Goal: Task Accomplishment & Management: Manage account settings

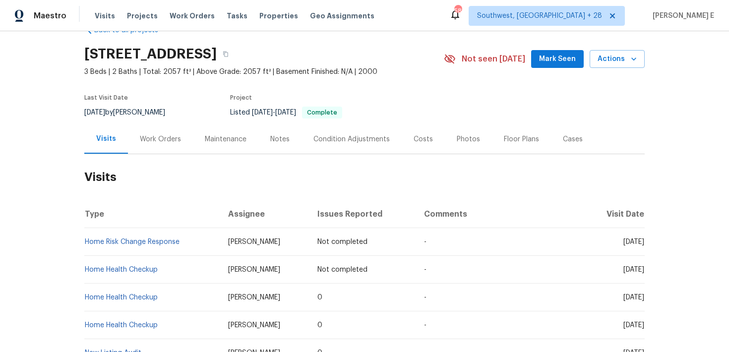
scroll to position [27, 0]
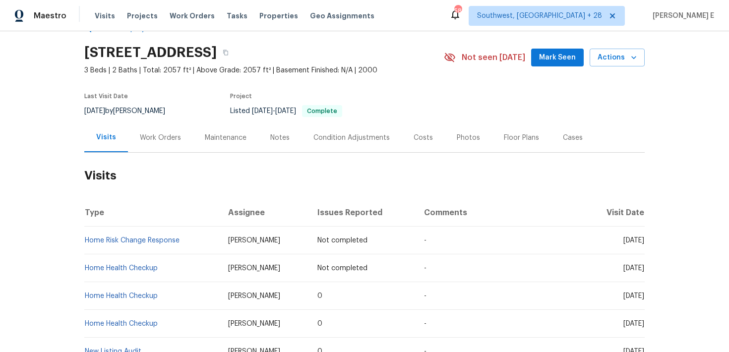
click at [158, 139] on div "Work Orders" at bounding box center [160, 138] width 41 height 10
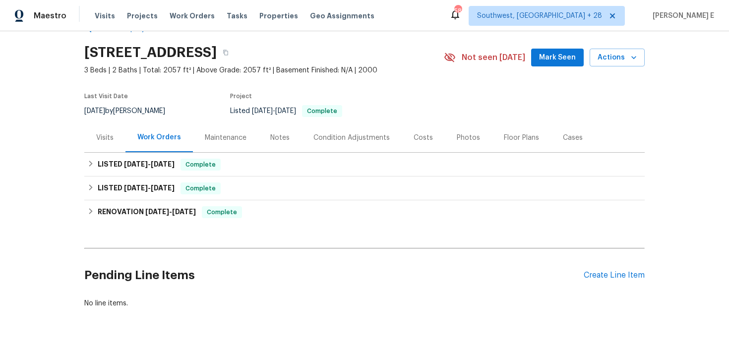
scroll to position [51, 0]
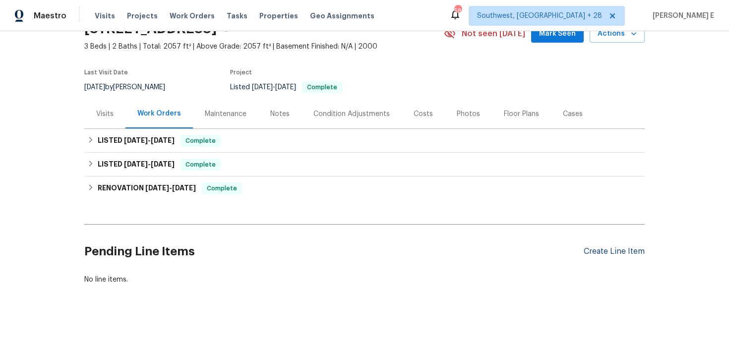
click at [612, 249] on div "Create Line Item" at bounding box center [614, 251] width 61 height 9
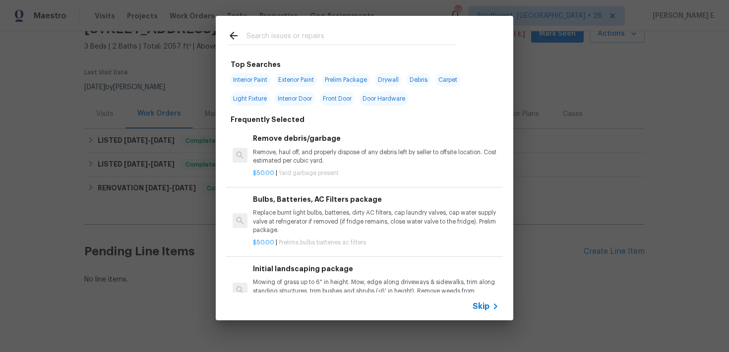
click at [478, 303] on span "Skip" at bounding box center [481, 307] width 17 height 10
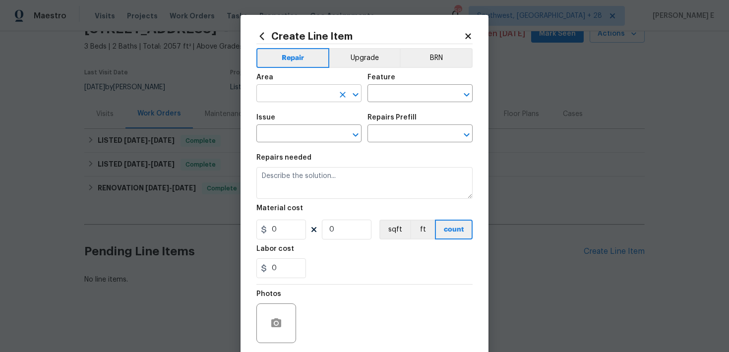
click at [267, 93] on input "text" at bounding box center [294, 94] width 77 height 15
type input "Exterior Overall"
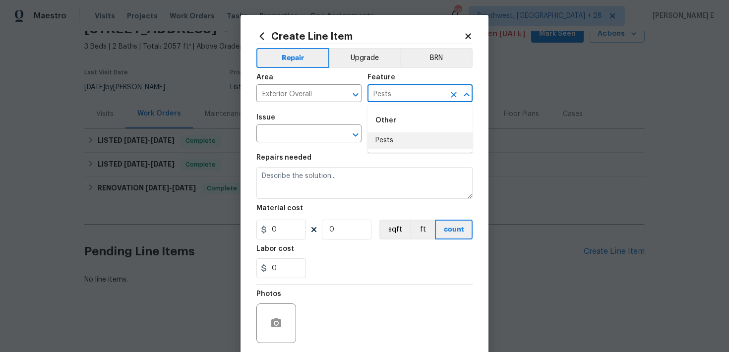
type input "Pests"
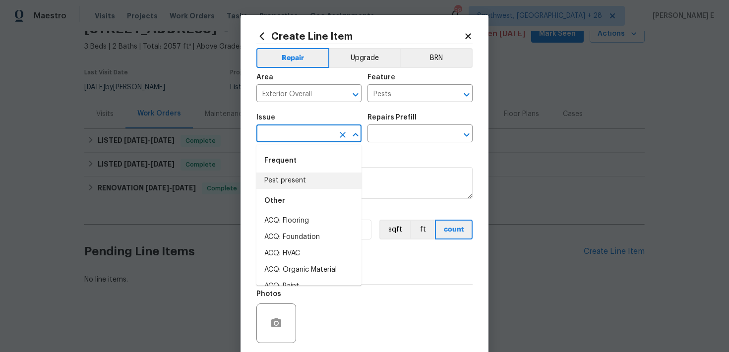
type input "Pest present"
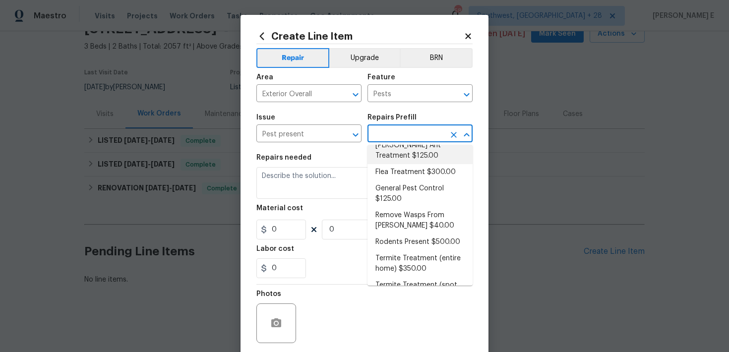
scroll to position [43, 0]
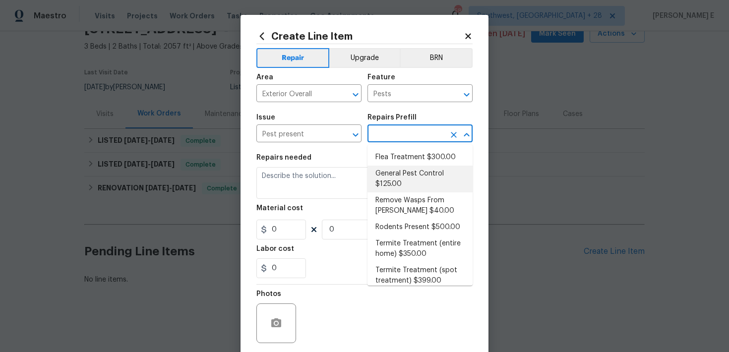
click at [408, 174] on li "General Pest Control $125.00" at bounding box center [420, 179] width 105 height 27
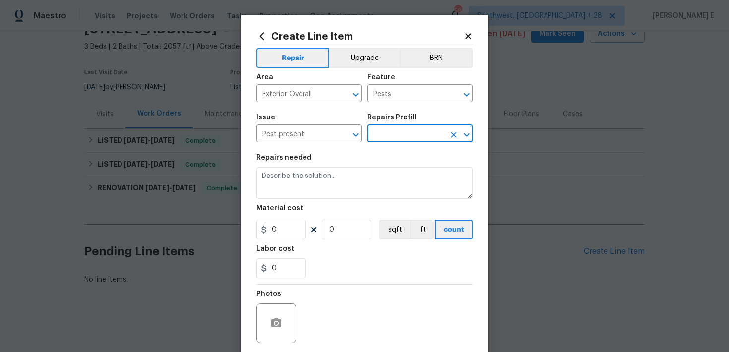
type input "General Pest Control $125.00"
type textarea "General pest treatment for active pest/insect infestation - non termite"
type input "125"
type input "1"
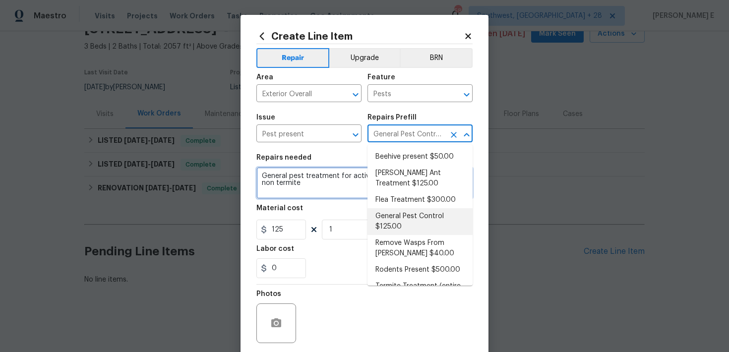
click at [275, 186] on textarea "General pest treatment for active pest/insect infestation - non termite" at bounding box center [364, 183] width 216 height 32
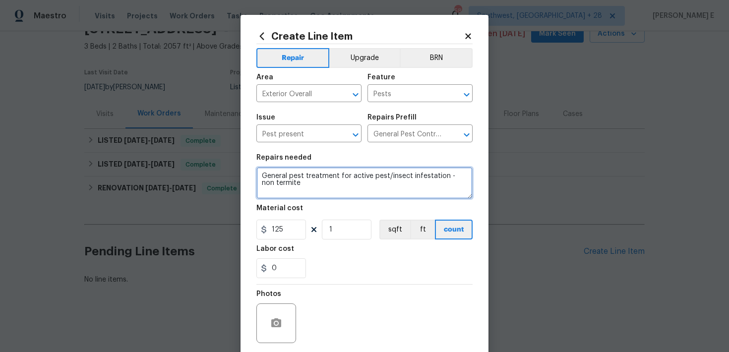
click at [275, 186] on textarea "General pest treatment for active pest/insect infestation - non termite" at bounding box center [364, 183] width 216 height 32
paste textarea "Feedback received that the front porch is loaded with spiders. Please perform a…"
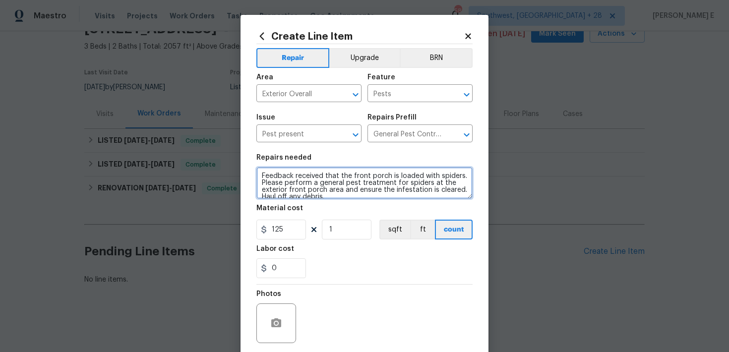
scroll to position [2, 0]
type textarea "Feedback received that the front porch is loaded with spiders. Please perform a…"
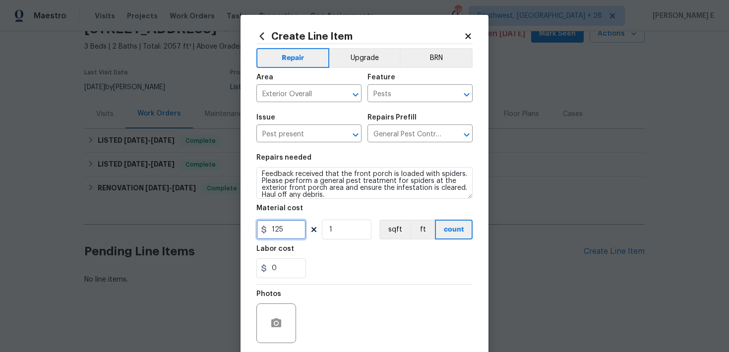
click at [273, 234] on input "125" at bounding box center [281, 230] width 50 height 20
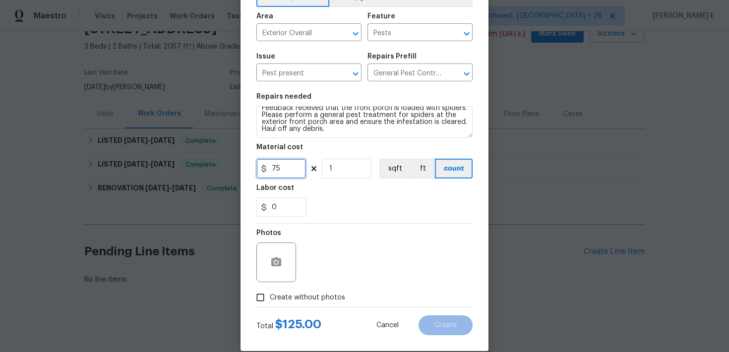
scroll to position [75, 0]
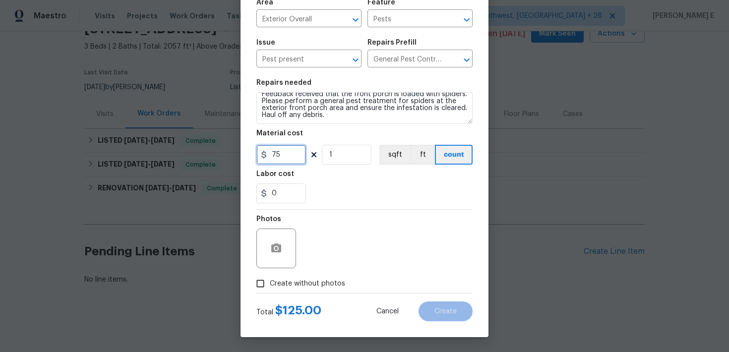
type input "75"
click at [293, 285] on span "Create without photos" at bounding box center [307, 284] width 75 height 10
click at [270, 285] on input "Create without photos" at bounding box center [260, 283] width 19 height 19
checkbox input "true"
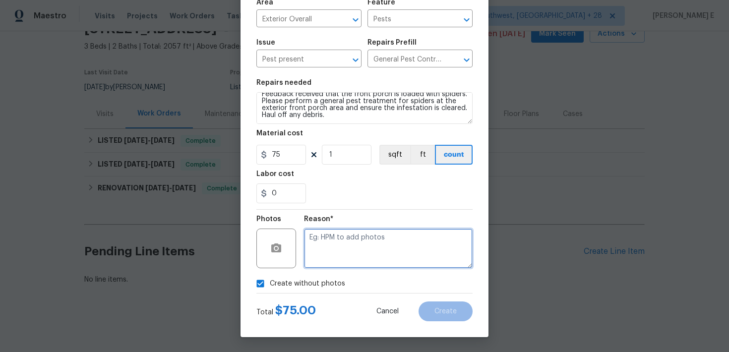
click at [366, 243] on textarea at bounding box center [388, 249] width 169 height 40
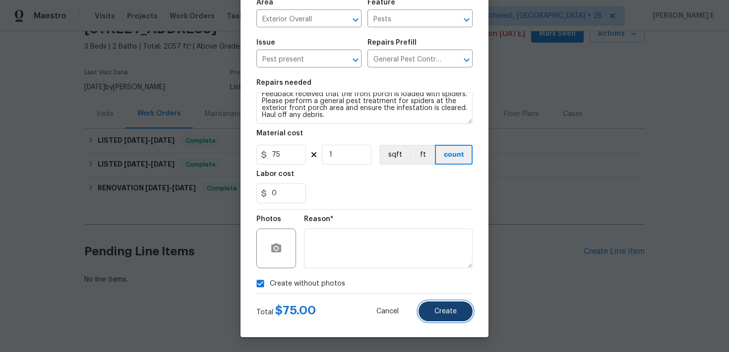
click at [453, 314] on span "Create" at bounding box center [446, 311] width 22 height 7
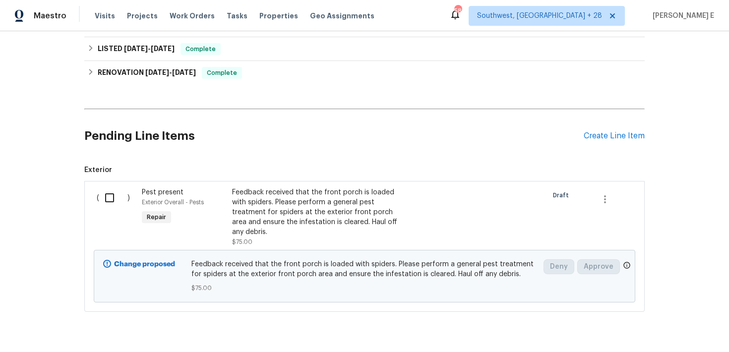
scroll to position [184, 0]
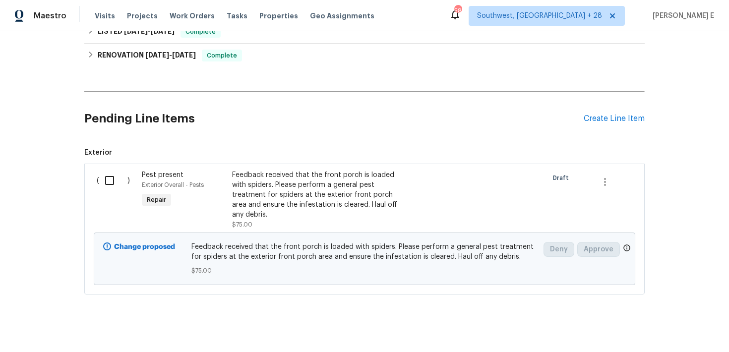
click at [109, 176] on input "checkbox" at bounding box center [113, 180] width 28 height 21
checkbox input "true"
click at [667, 329] on span "Create Work Order" at bounding box center [672, 327] width 66 height 12
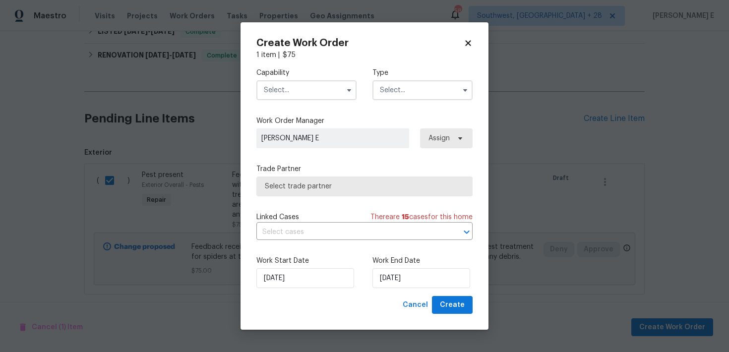
click at [349, 82] on input "text" at bounding box center [306, 90] width 100 height 20
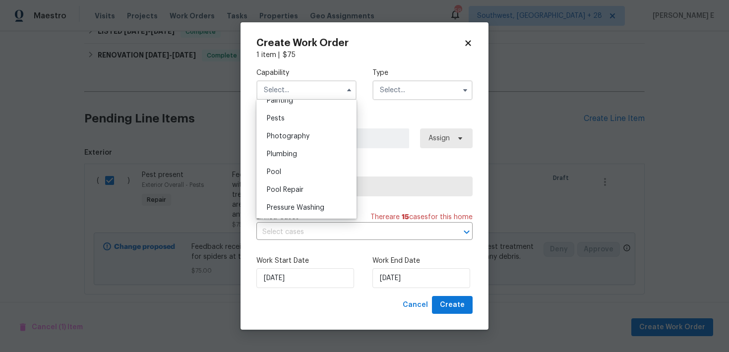
scroll to position [835, 0]
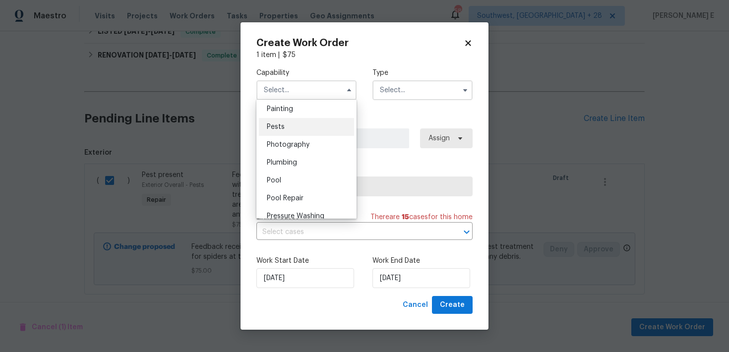
click at [324, 121] on div "Pests" at bounding box center [306, 127] width 95 height 18
type input "Pests"
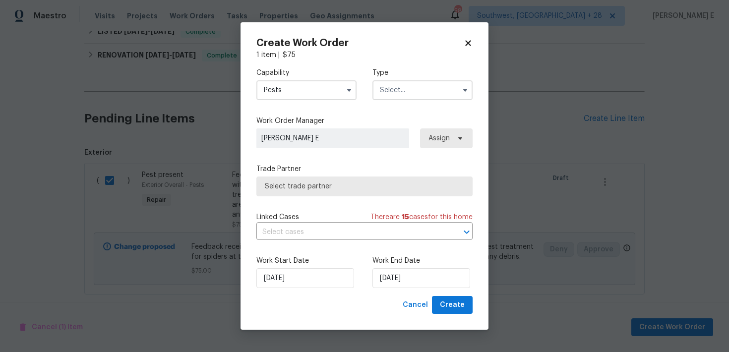
click at [431, 86] on input "text" at bounding box center [423, 90] width 100 height 20
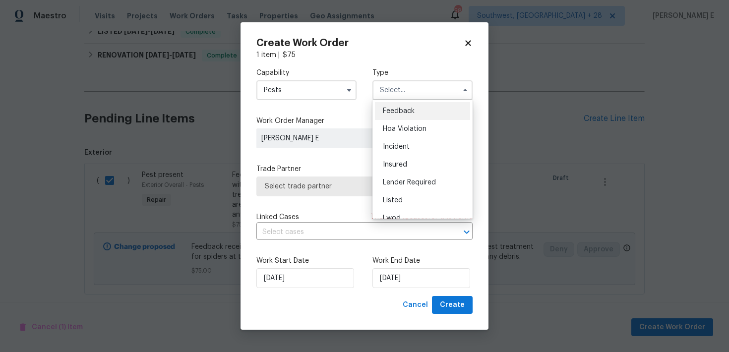
click at [399, 119] on div "Feedback" at bounding box center [422, 111] width 95 height 18
type input "Feedback"
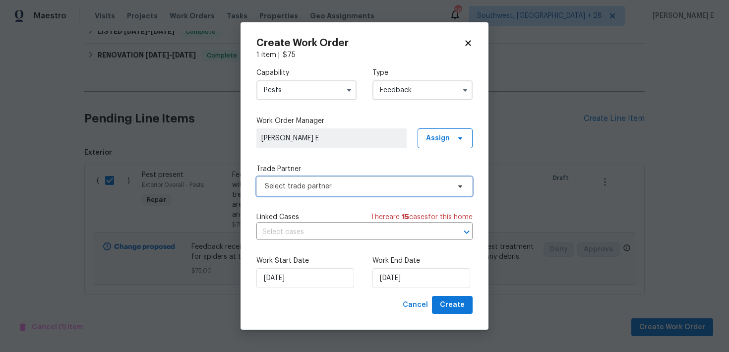
click at [306, 179] on span "Select trade partner" at bounding box center [364, 187] width 216 height 20
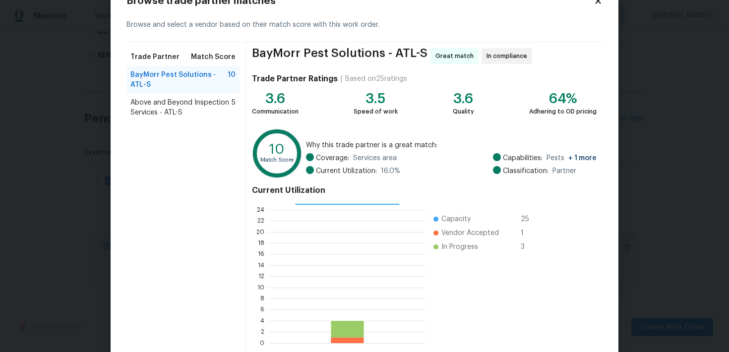
scroll to position [38, 0]
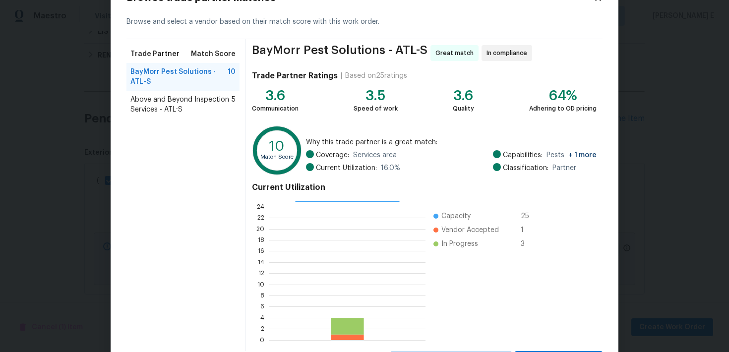
click at [189, 111] on span "Above and Beyond Inspection Services - ATL-S" at bounding box center [180, 105] width 101 height 20
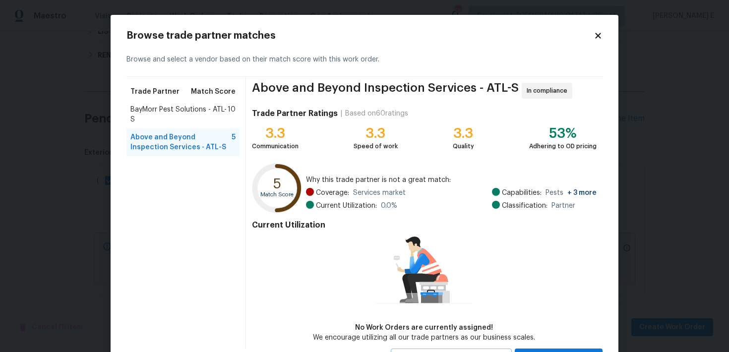
click at [181, 110] on span "BayMorr Pest Solutions - ATL-S" at bounding box center [178, 115] width 97 height 20
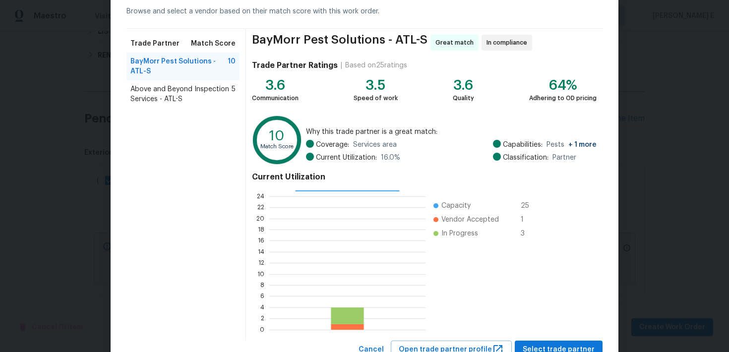
scroll to position [85, 0]
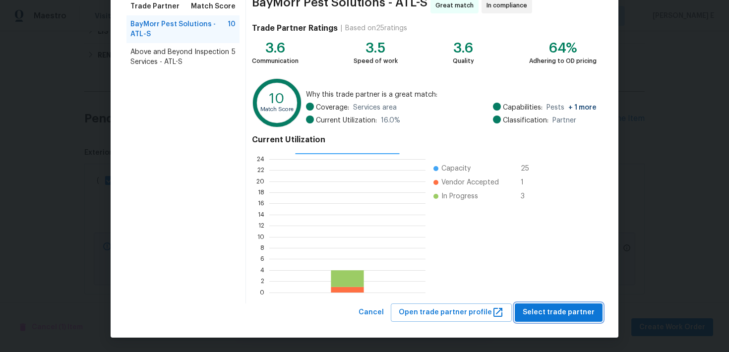
click at [549, 313] on span "Select trade partner" at bounding box center [559, 313] width 72 height 12
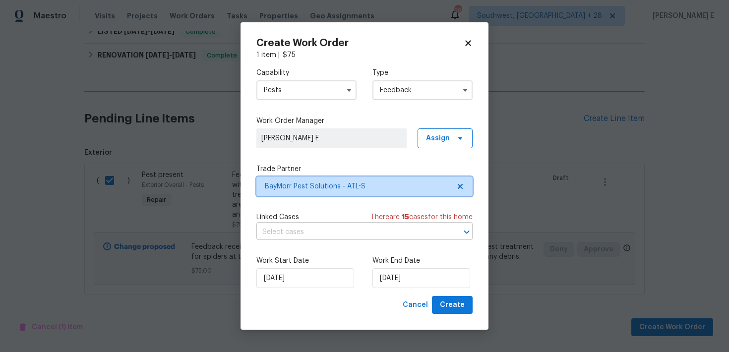
scroll to position [0, 0]
click at [394, 290] on div "Work Start Date 01/10/2025 Work End Date 01/10/2025" at bounding box center [364, 272] width 216 height 48
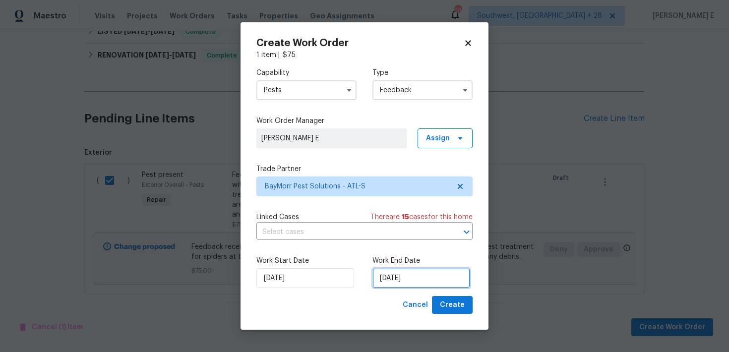
click at [405, 282] on input "01/10/2025" at bounding box center [422, 278] width 98 height 20
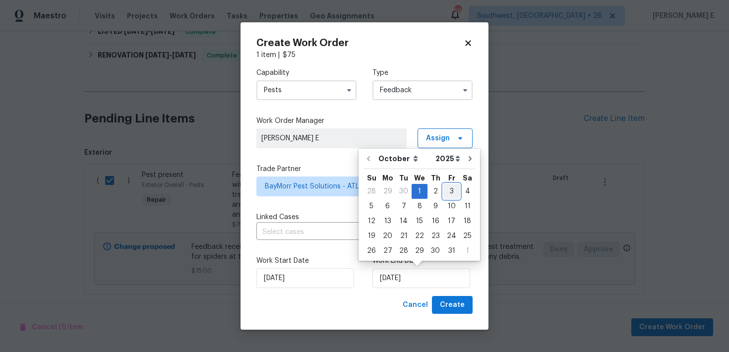
click at [452, 196] on div "3" at bounding box center [452, 192] width 16 height 14
type input "03/10/2025"
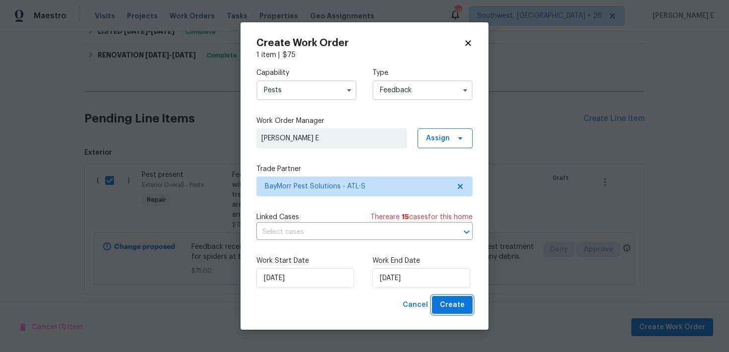
click at [442, 311] on button "Create" at bounding box center [452, 305] width 41 height 18
checkbox input "false"
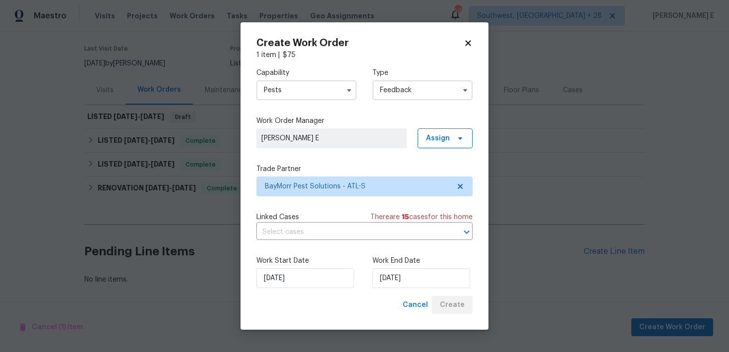
scroll to position [75, 0]
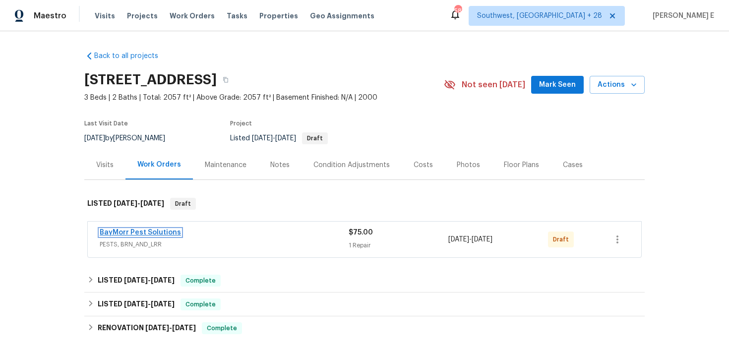
click at [161, 235] on link "BayMorr Pest Solutions" at bounding box center [140, 232] width 81 height 7
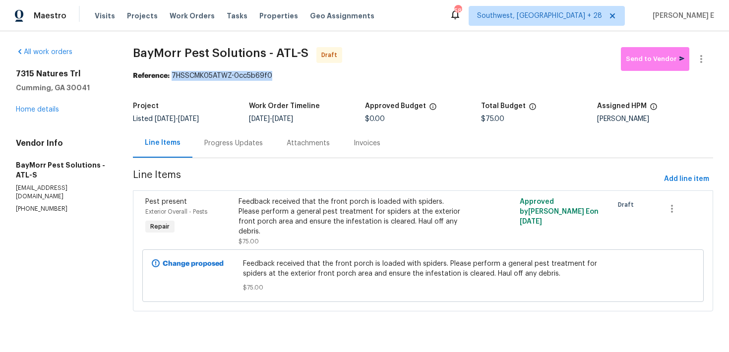
drag, startPoint x: 174, startPoint y: 75, endPoint x: 298, endPoint y: 80, distance: 123.6
click at [298, 80] on div "Reference: 7HSSCMK05ATWZ-0cc5b69f0" at bounding box center [423, 76] width 580 height 10
copy div "7HSSCMK05ATWZ-0cc5b69f0"
click at [247, 131] on div "Progress Updates" at bounding box center [233, 142] width 82 height 29
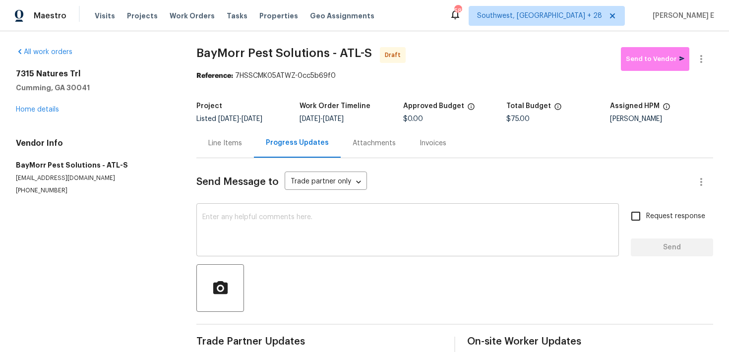
click at [384, 220] on textarea at bounding box center [407, 231] width 411 height 35
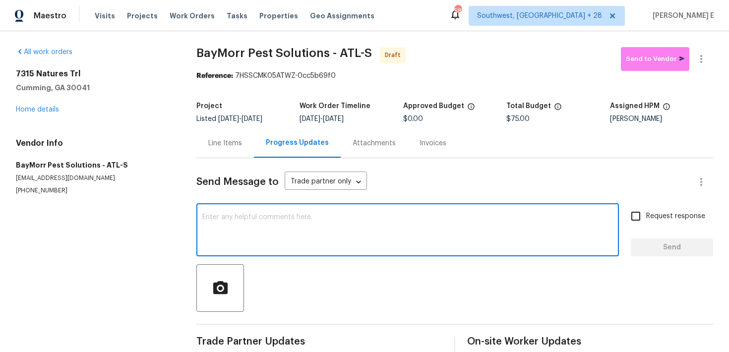
paste textarea "Hi this is Keerthana with Opendoor. I’m confirming you received the WO for the …"
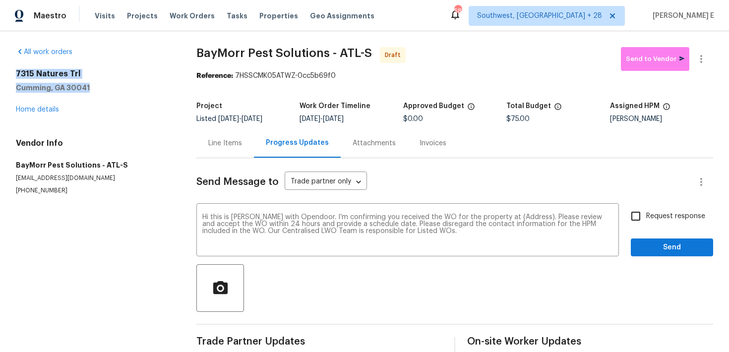
drag, startPoint x: 13, startPoint y: 74, endPoint x: 96, endPoint y: 90, distance: 84.4
click at [96, 89] on div "All work orders 7315 Natures Trl Cumming, GA 30041 Home details Vendor Info Bay…" at bounding box center [364, 199] width 729 height 337
copy div "7315 Natures Trl Cumming, GA 30041"
click at [516, 216] on textarea "Hi this is Keerthana with Opendoor. I’m confirming you received the WO for the …" at bounding box center [407, 231] width 411 height 35
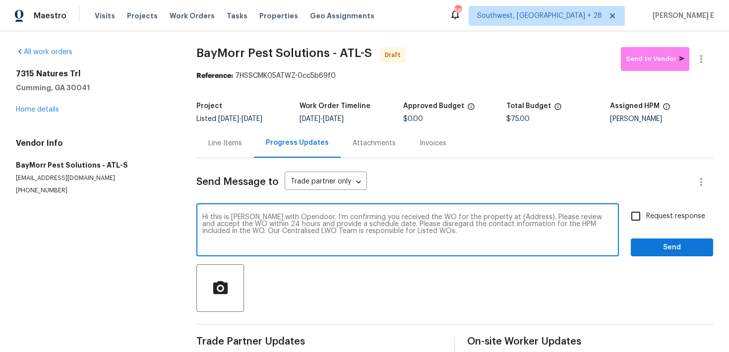
click at [516, 216] on textarea "Hi this is Keerthana with Opendoor. I’m confirming you received the WO for the …" at bounding box center [407, 231] width 411 height 35
paste textarea "7315 Natures Trl Cumming, GA 30041"
type textarea "Hi this is Keerthana with Opendoor. I’m confirming you received the WO for the …"
click at [664, 214] on span "Request response" at bounding box center [675, 216] width 59 height 10
click at [646, 214] on input "Request response" at bounding box center [636, 216] width 21 height 21
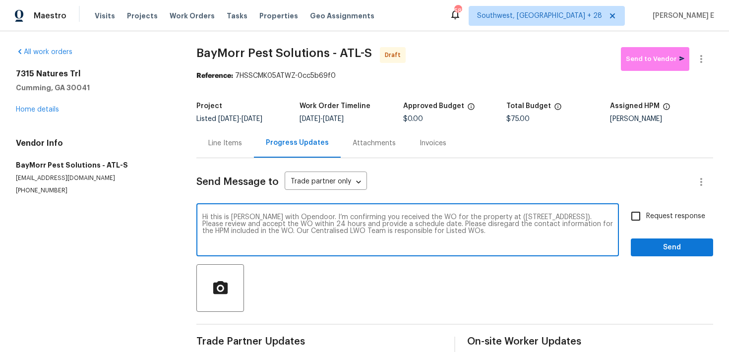
checkbox input "true"
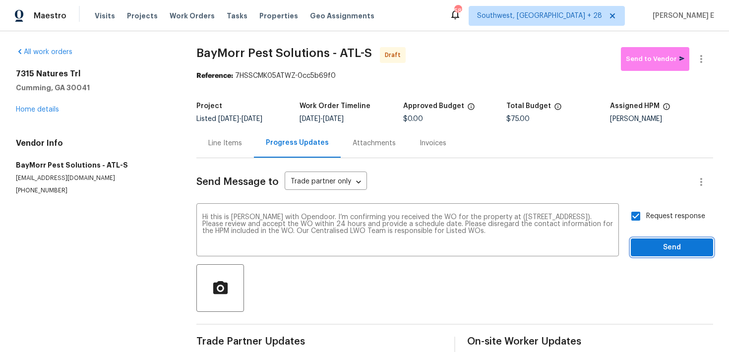
click at [657, 239] on button "Send" at bounding box center [672, 248] width 82 height 18
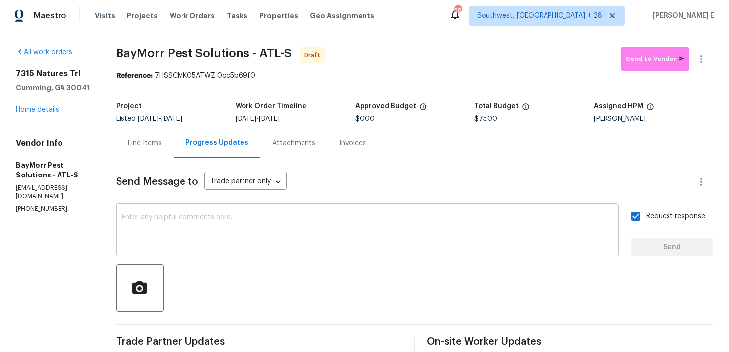
click at [391, 211] on div "x ​" at bounding box center [367, 231] width 503 height 51
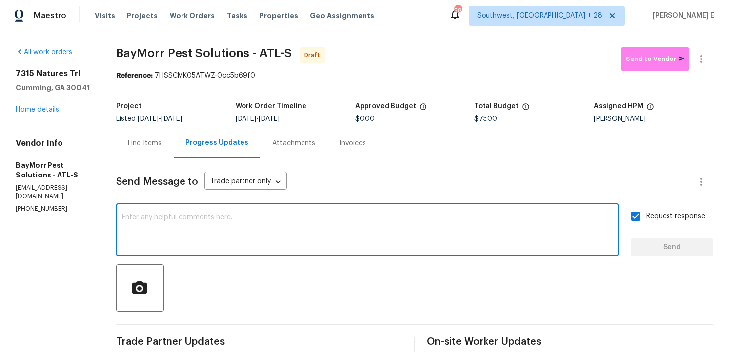
paste textarea "Attention All Work Orders must include before-photos (both close-up and wide-an…"
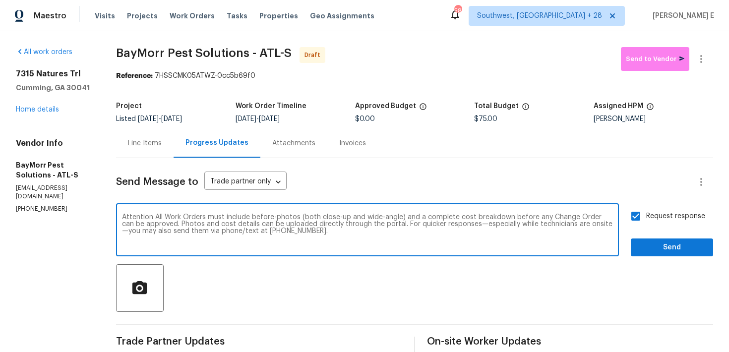
type textarea "Attention All Work Orders must include before-photos (both close-up and wide-an…"
click at [644, 243] on span "Send" at bounding box center [672, 248] width 66 height 12
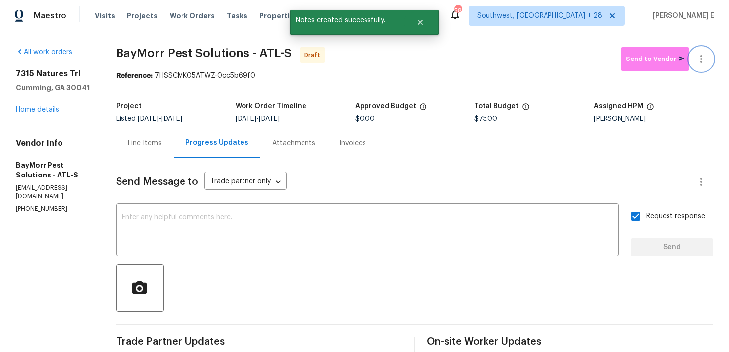
click at [705, 67] on button "button" at bounding box center [702, 59] width 24 height 24
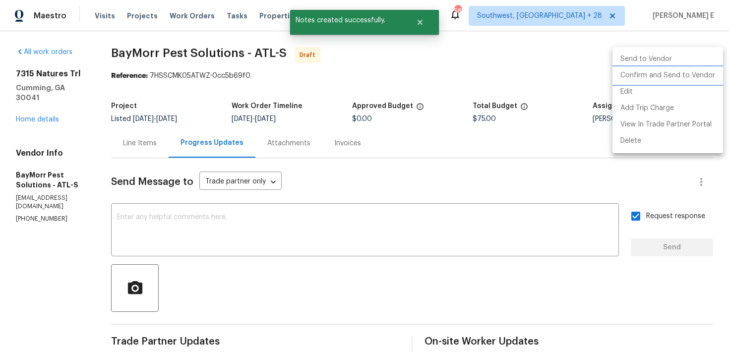
click at [682, 79] on li "Confirm and Send to Vendor" at bounding box center [668, 75] width 111 height 16
click at [411, 146] on div at bounding box center [364, 176] width 729 height 352
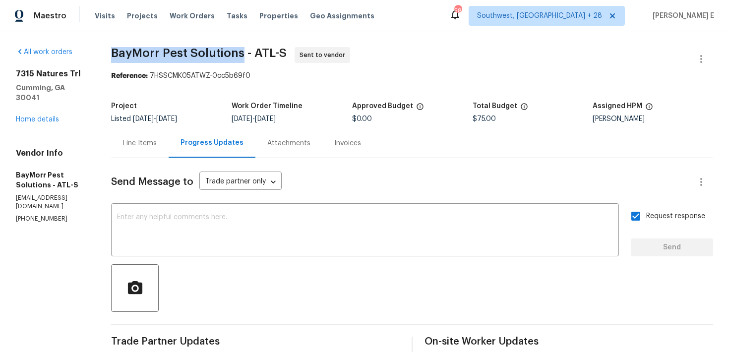
drag, startPoint x: 115, startPoint y: 54, endPoint x: 242, endPoint y: 55, distance: 127.0
click at [242, 55] on span "BayMorr Pest Solutions - ATL-S" at bounding box center [199, 53] width 176 height 12
copy span "BayMorr Pest Solutions"
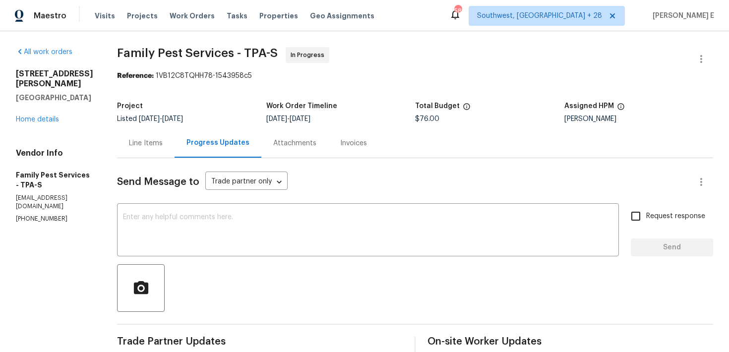
click at [155, 148] on div "Line Items" at bounding box center [146, 142] width 58 height 29
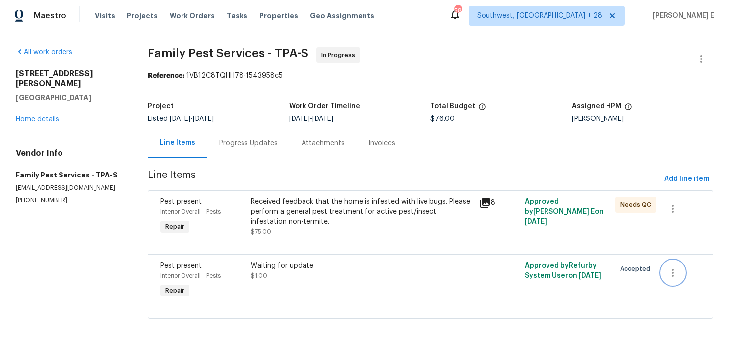
click at [675, 283] on button "button" at bounding box center [673, 273] width 24 height 24
click at [674, 268] on li "Cancel" at bounding box center [681, 273] width 38 height 16
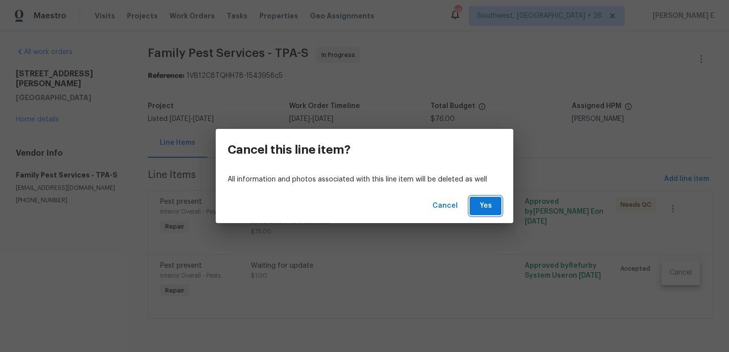
click at [484, 200] on span "Yes" at bounding box center [486, 206] width 16 height 12
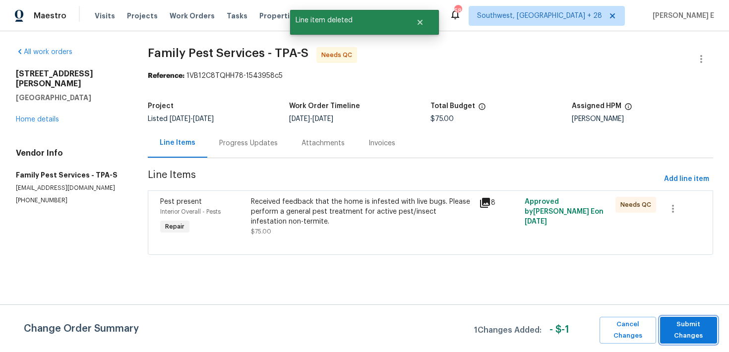
click at [693, 331] on span "Submit Changes" at bounding box center [688, 330] width 47 height 23
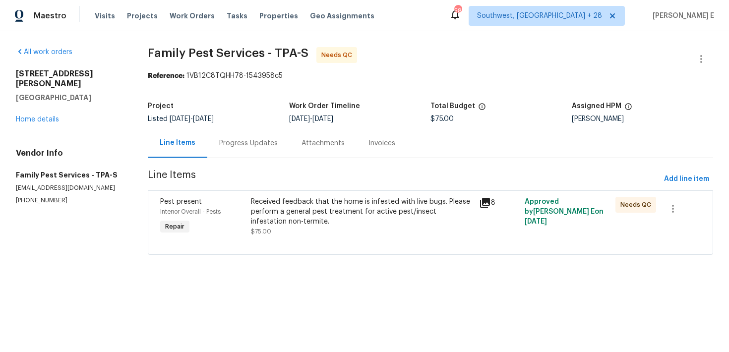
click at [387, 222] on div "Received feedback that the home is infested with live bugs. Please perform a ge…" at bounding box center [362, 212] width 222 height 30
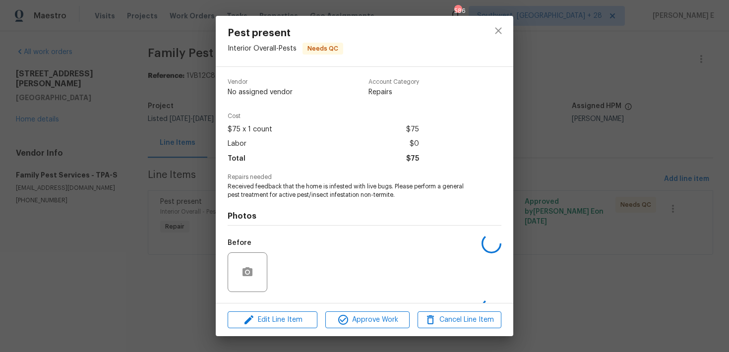
scroll to position [64, 0]
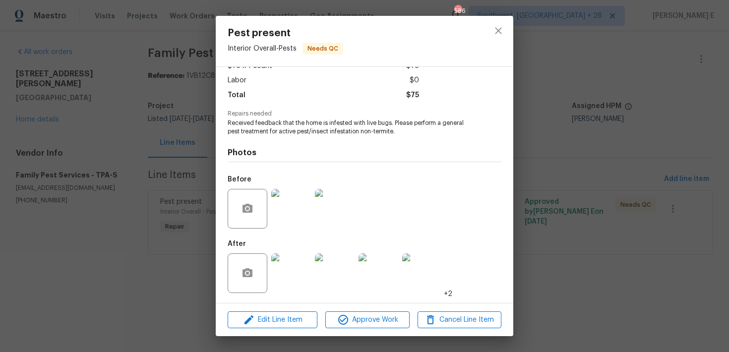
click at [161, 266] on div "Pest present Interior Overall - Pests Needs QC Vendor Family Pest Services Acco…" at bounding box center [364, 176] width 729 height 352
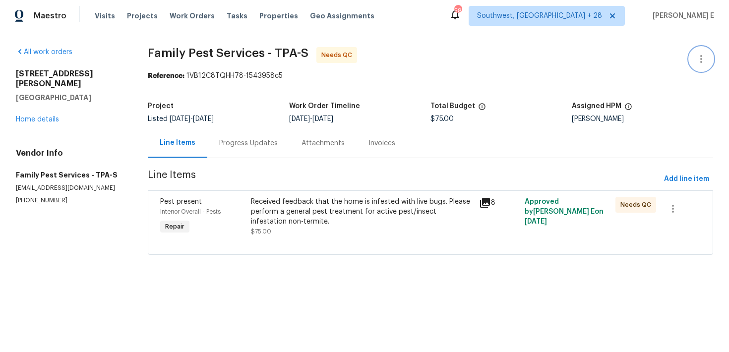
click at [708, 54] on button "button" at bounding box center [702, 59] width 24 height 24
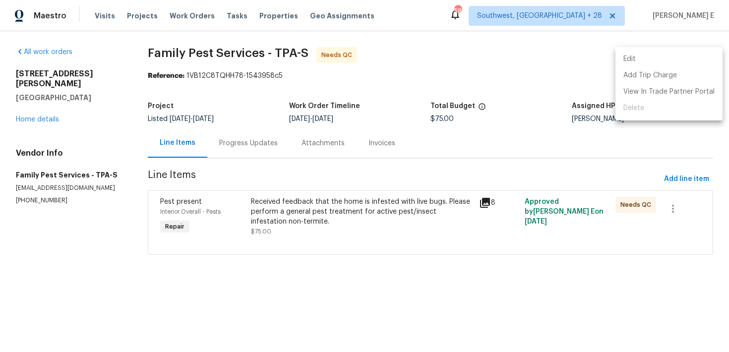
click at [652, 59] on li "Edit" at bounding box center [669, 59] width 107 height 16
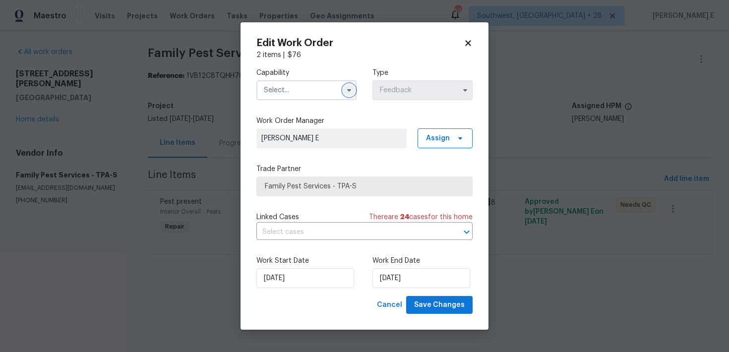
click at [345, 87] on icon "button" at bounding box center [349, 90] width 8 height 8
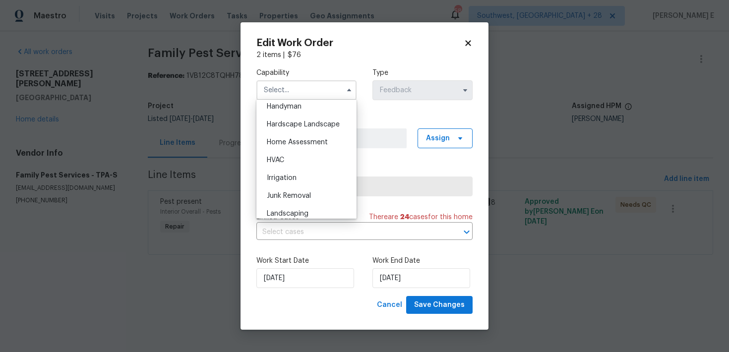
scroll to position [518, 0]
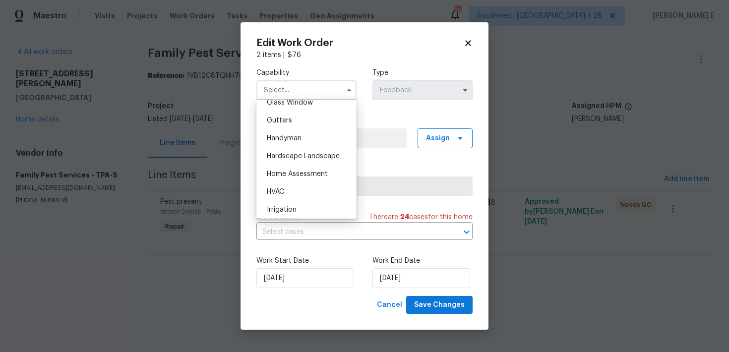
click at [319, 142] on div "Handyman" at bounding box center [306, 138] width 95 height 18
type input "Handyman"
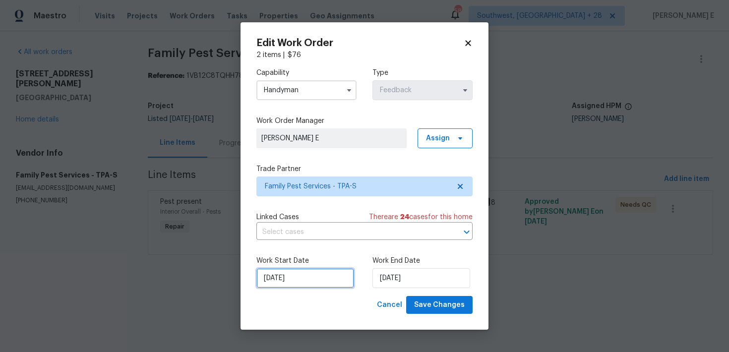
click at [306, 287] on input "24/09/2025" at bounding box center [305, 278] width 98 height 20
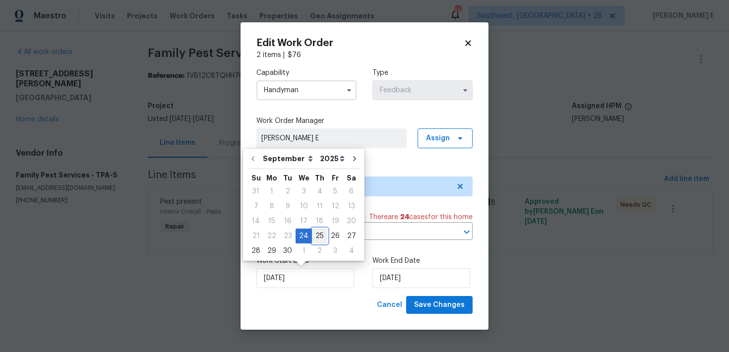
click at [320, 241] on div "25" at bounding box center [319, 236] width 15 height 14
type input "25/09/2025"
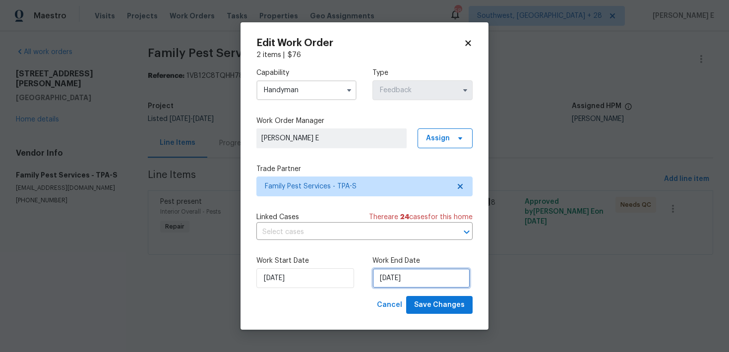
click at [394, 281] on input "26/09/2025" at bounding box center [422, 278] width 98 height 20
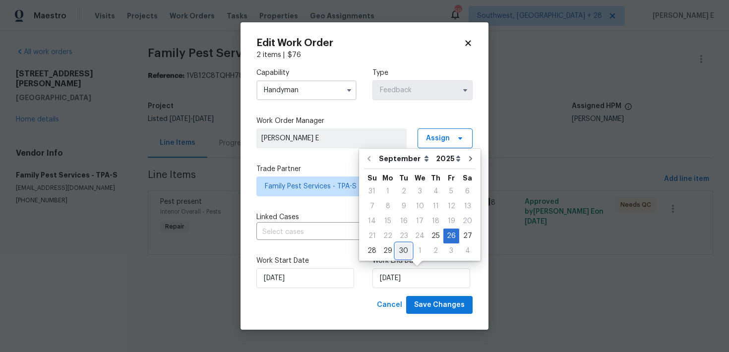
click at [403, 249] on div "30" at bounding box center [404, 251] width 16 height 14
type input "30/09/2025"
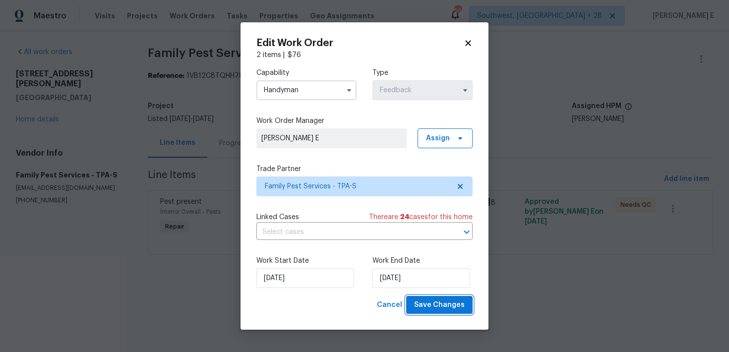
click at [445, 305] on span "Save Changes" at bounding box center [439, 305] width 51 height 12
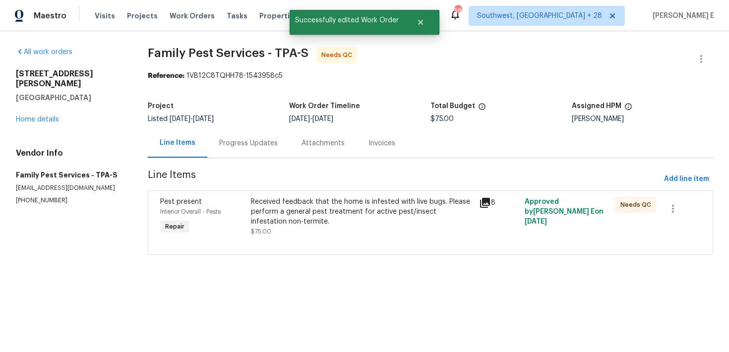
click at [266, 212] on div "Received feedback that the home is infested with live bugs. Please perform a ge…" at bounding box center [362, 212] width 222 height 30
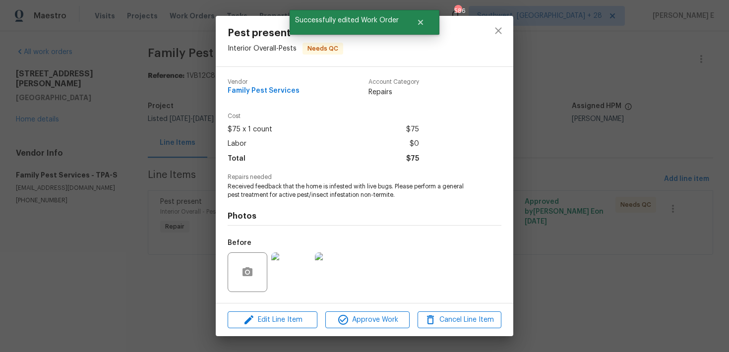
scroll to position [64, 0]
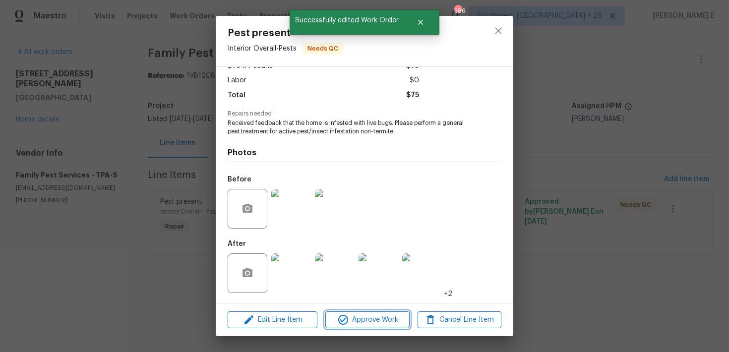
click at [338, 319] on icon "button" at bounding box center [343, 320] width 10 height 10
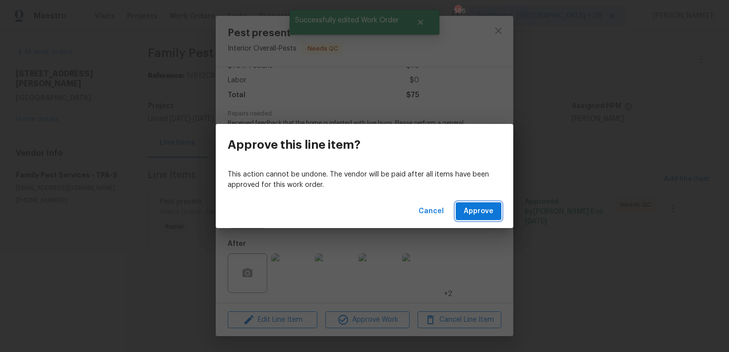
click at [471, 218] on button "Approve" at bounding box center [479, 211] width 46 height 18
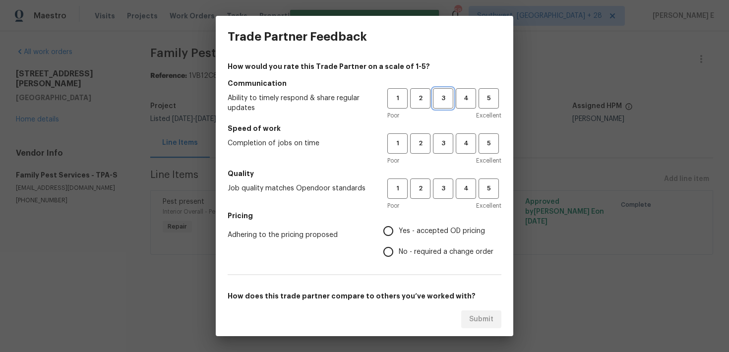
click at [440, 99] on span "3" at bounding box center [443, 98] width 18 height 11
click at [442, 139] on span "3" at bounding box center [443, 143] width 18 height 11
click at [447, 194] on span "3" at bounding box center [443, 188] width 18 height 11
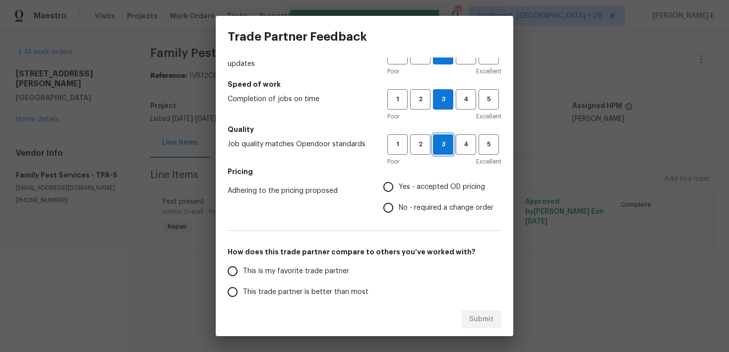
scroll to position [105, 0]
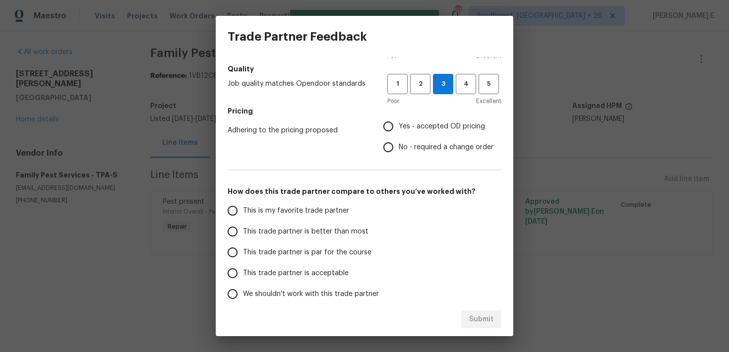
click at [401, 136] on label "Yes - accepted OD pricing" at bounding box center [436, 126] width 116 height 21
click at [399, 136] on input "Yes - accepted OD pricing" at bounding box center [388, 126] width 21 height 21
radio input "true"
click at [269, 248] on span "This trade partner is par for the course" at bounding box center [307, 253] width 128 height 10
click at [243, 247] on input "This trade partner is par for the course" at bounding box center [232, 252] width 21 height 21
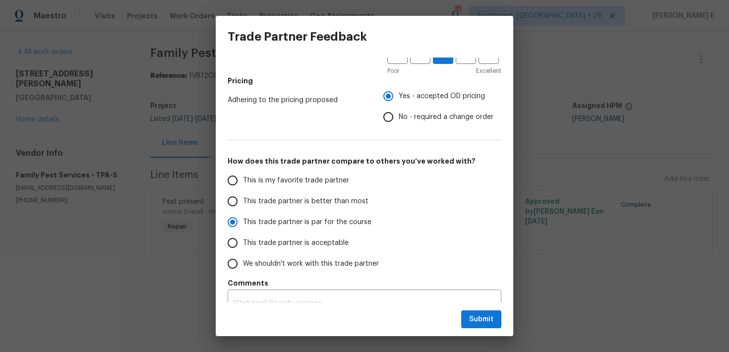
scroll to position [151, 0]
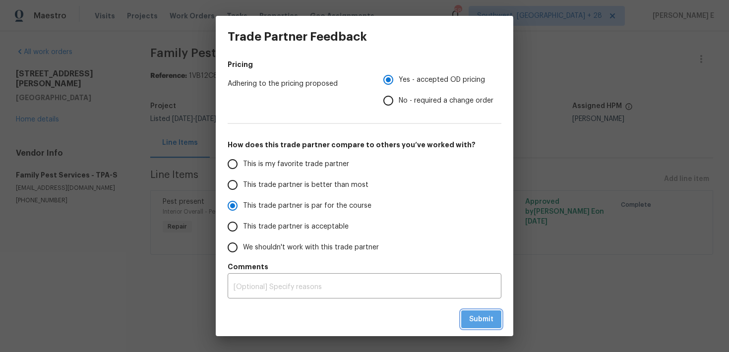
click at [480, 322] on span "Submit" at bounding box center [481, 320] width 24 height 12
radio input "true"
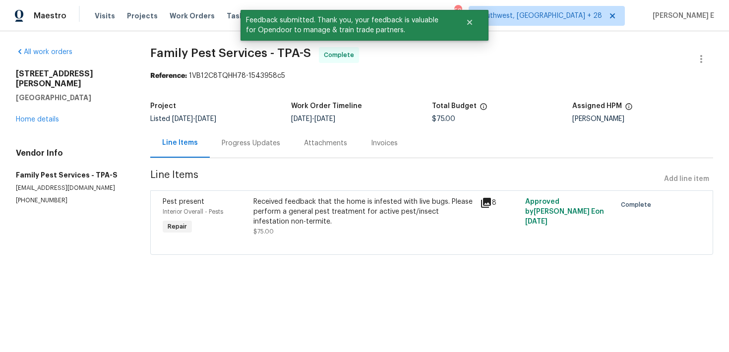
click at [245, 143] on div "Progress Updates" at bounding box center [251, 143] width 59 height 10
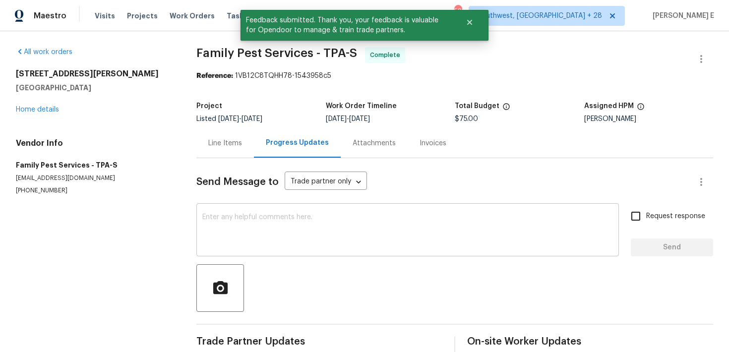
click at [250, 237] on textarea at bounding box center [407, 231] width 411 height 35
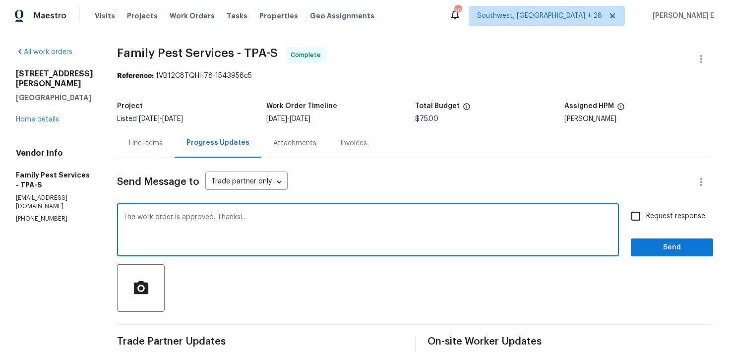
type textarea "The work order is approved. Thanks!.."
click at [663, 212] on span "Request response" at bounding box center [675, 216] width 59 height 10
click at [646, 212] on input "Request response" at bounding box center [636, 216] width 21 height 21
checkbox input "true"
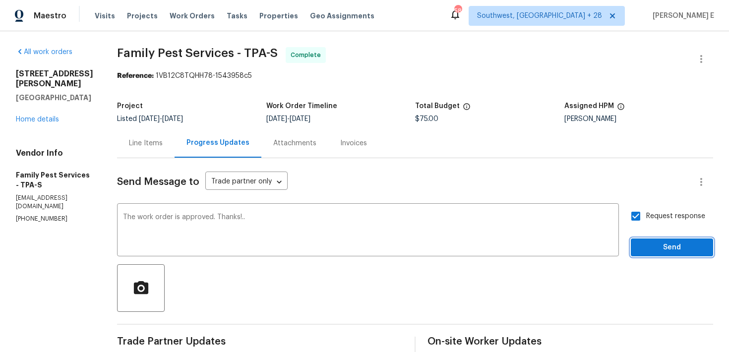
click at [645, 249] on span "Send" at bounding box center [672, 248] width 66 height 12
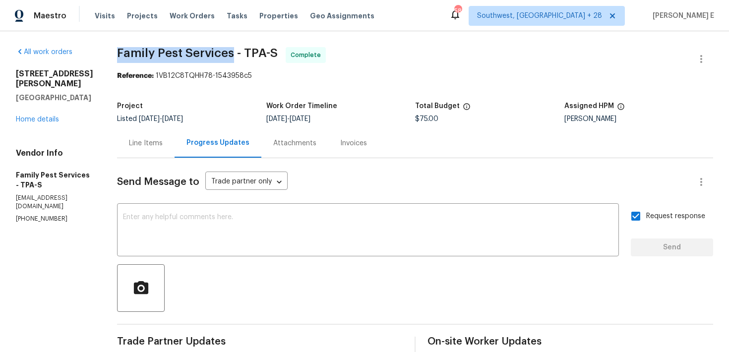
drag, startPoint x: 122, startPoint y: 53, endPoint x: 237, endPoint y: 55, distance: 115.6
click at [237, 55] on span "Family Pest Services - TPA-S" at bounding box center [197, 53] width 161 height 12
copy span "Family Pest Services"
click at [52, 116] on link "Home details" at bounding box center [37, 119] width 43 height 7
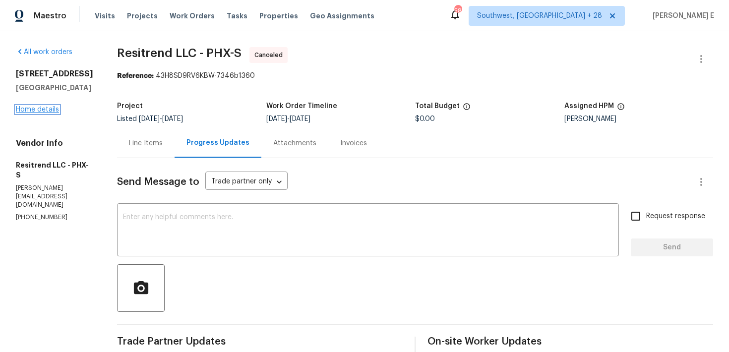
click at [27, 113] on link "Home details" at bounding box center [37, 109] width 43 height 7
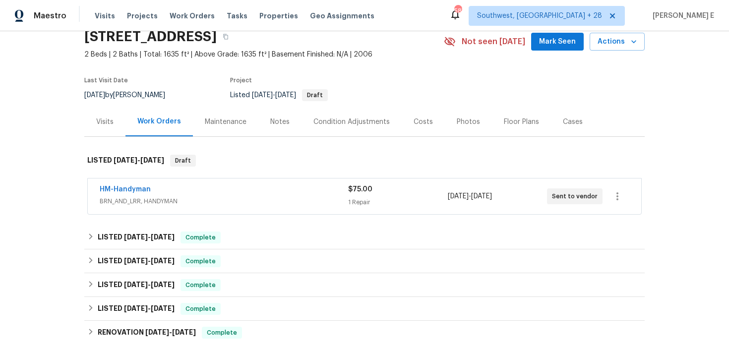
scroll to position [55, 0]
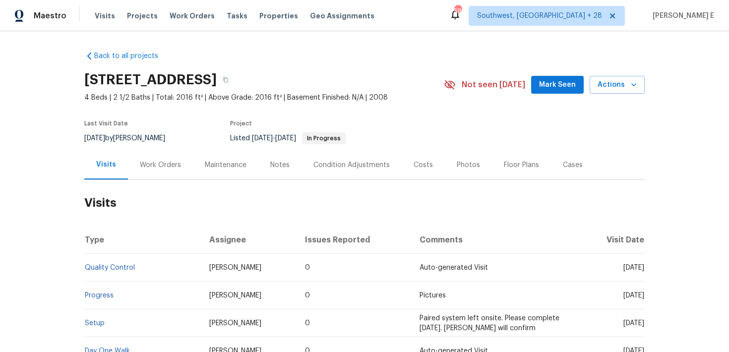
click at [160, 157] on div "Work Orders" at bounding box center [160, 164] width 65 height 29
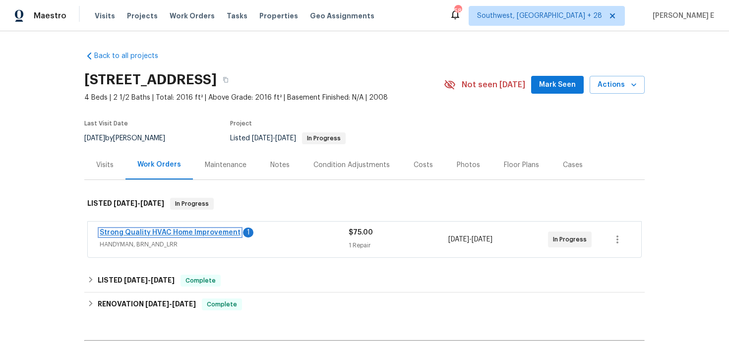
click at [209, 234] on link "Strong Quality HVAC Home Improvement" at bounding box center [170, 232] width 141 height 7
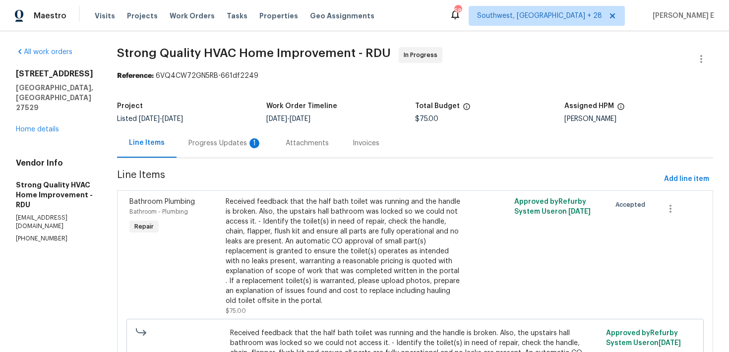
click at [256, 139] on div "1" at bounding box center [255, 143] width 10 height 10
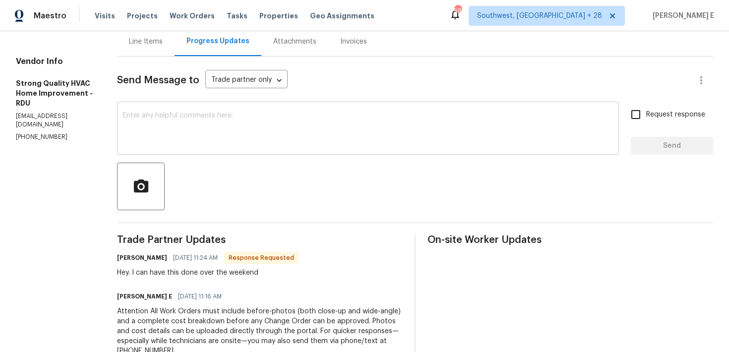
scroll to position [98, 0]
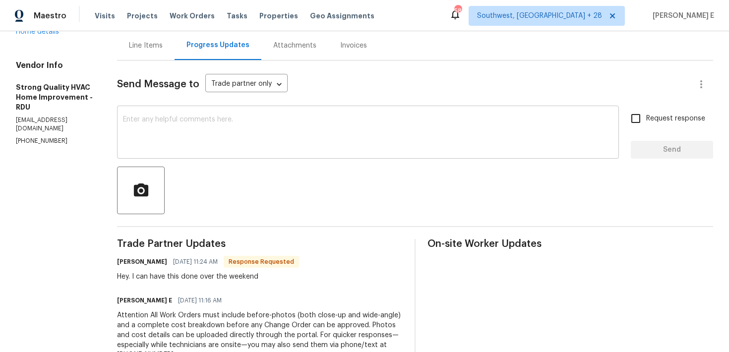
click at [306, 147] on textarea at bounding box center [368, 133] width 490 height 35
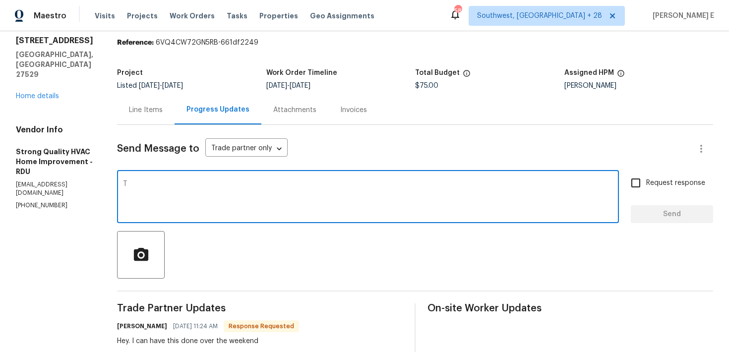
scroll to position [32, 0]
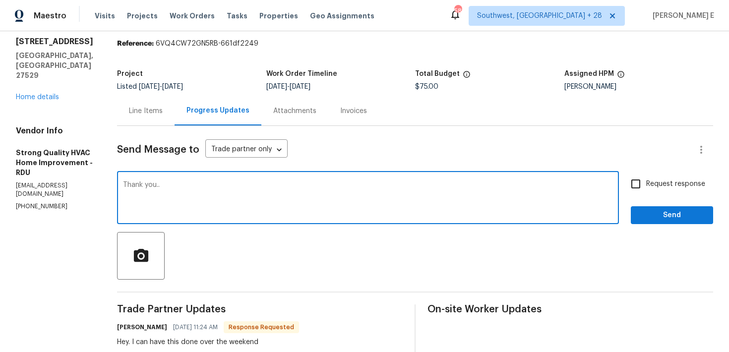
type textarea "Thank you.."
click at [684, 210] on span "Send" at bounding box center [672, 215] width 66 height 12
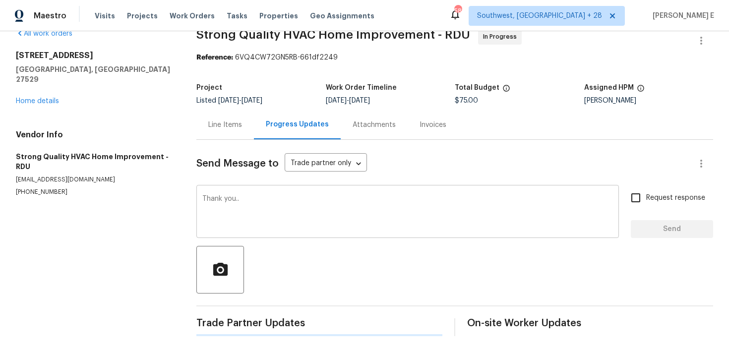
scroll to position [0, 0]
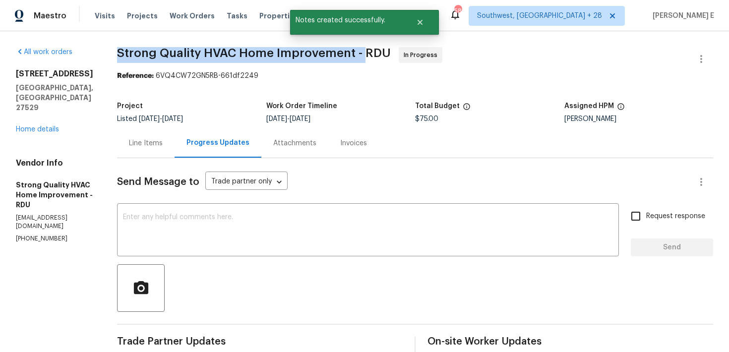
drag, startPoint x: 123, startPoint y: 55, endPoint x: 373, endPoint y: 54, distance: 249.5
click at [373, 54] on div "All work orders [STREET_ADDRESS] Home details Vendor Info Strong Quality HVAC H…" at bounding box center [364, 312] width 729 height 562
copy span "Strong Quality HVAC Home Improvement - R"
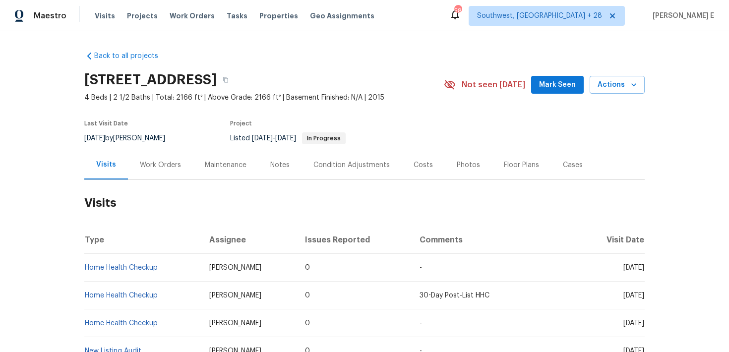
click at [183, 162] on div "Work Orders" at bounding box center [160, 164] width 65 height 29
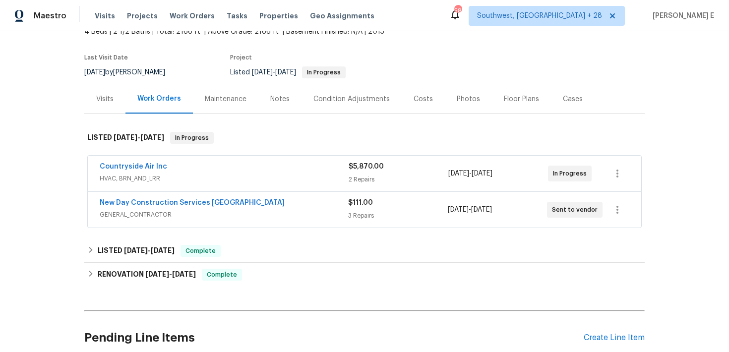
scroll to position [69, 0]
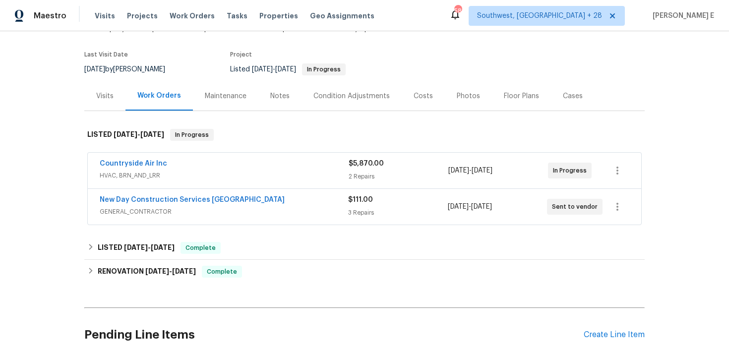
click at [252, 198] on div "New Day Construction Services [GEOGRAPHIC_DATA]" at bounding box center [224, 201] width 249 height 12
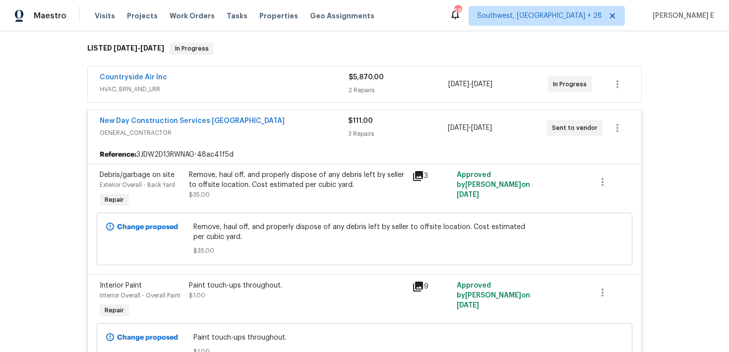
scroll to position [154, 0]
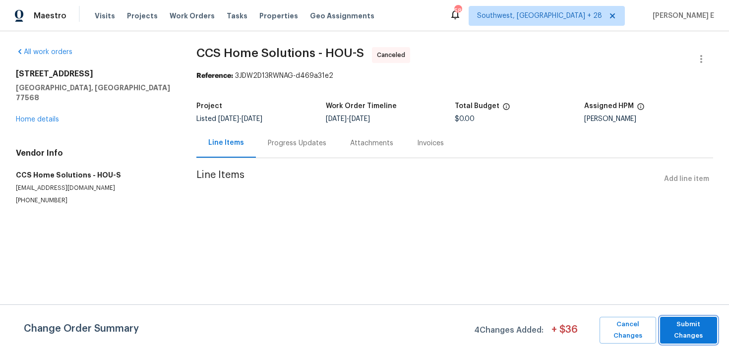
click at [690, 325] on span "Submit Changes" at bounding box center [688, 330] width 47 height 23
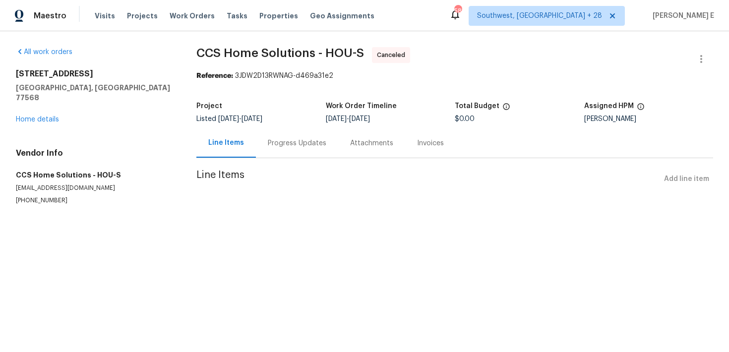
click at [283, 149] on div "Progress Updates" at bounding box center [297, 142] width 82 height 29
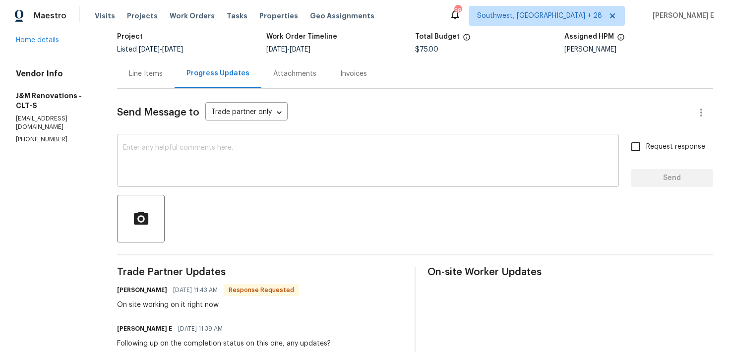
scroll to position [77, 0]
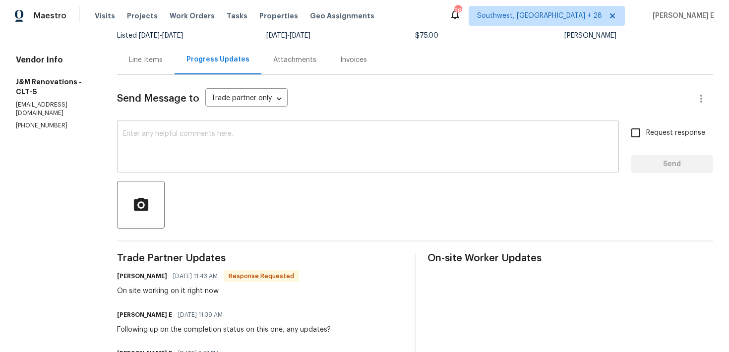
click at [317, 142] on textarea at bounding box center [368, 147] width 490 height 35
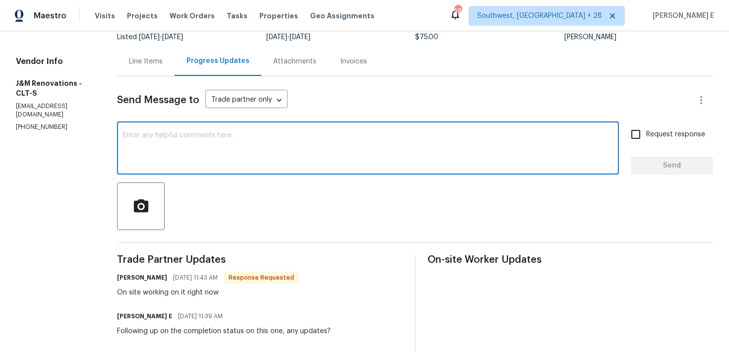
scroll to position [76, 0]
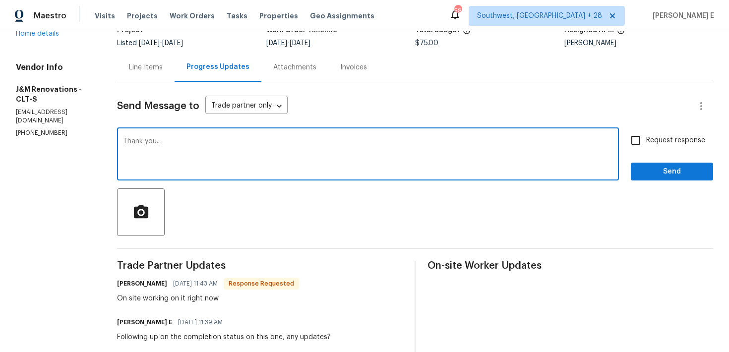
type textarea "Thank you.."
click at [697, 166] on span "Send" at bounding box center [672, 172] width 66 height 12
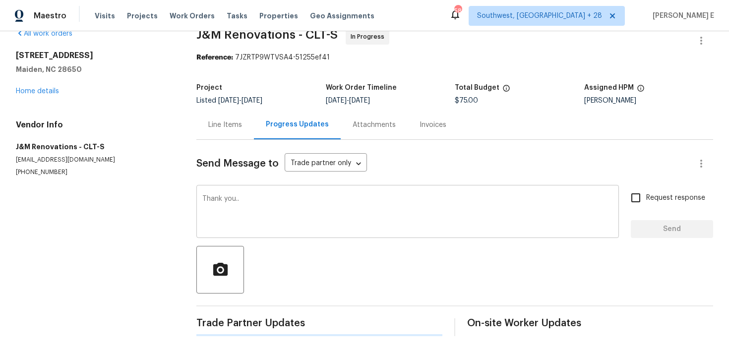
scroll to position [0, 0]
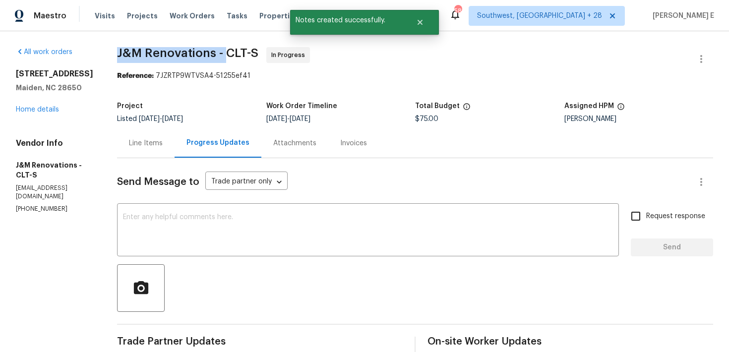
drag, startPoint x: 118, startPoint y: 51, endPoint x: 227, endPoint y: 51, distance: 109.1
click at [227, 51] on span "J&M Renovations - CLT-S" at bounding box center [187, 53] width 141 height 12
copy span "J&M Renovations -"
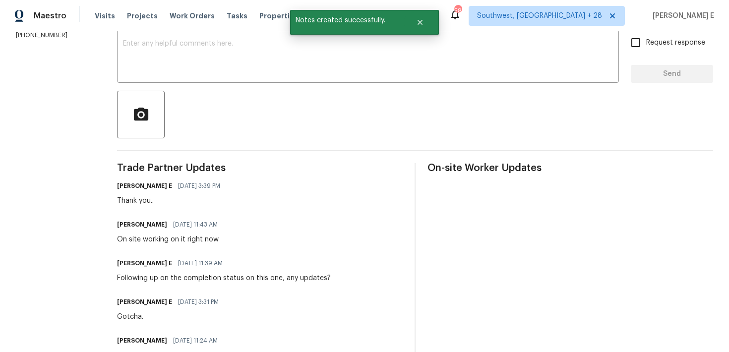
scroll to position [180, 0]
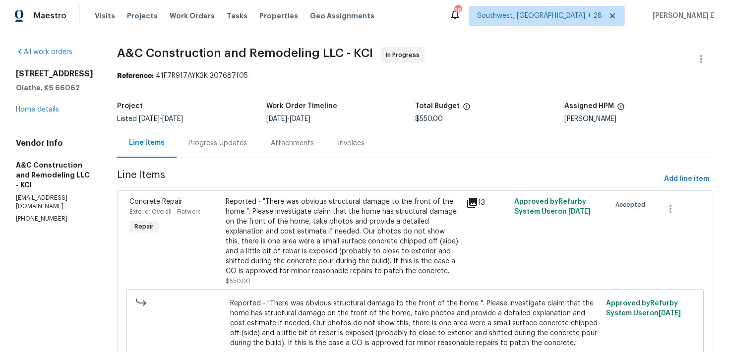
click at [234, 143] on div "Progress Updates" at bounding box center [218, 143] width 59 height 10
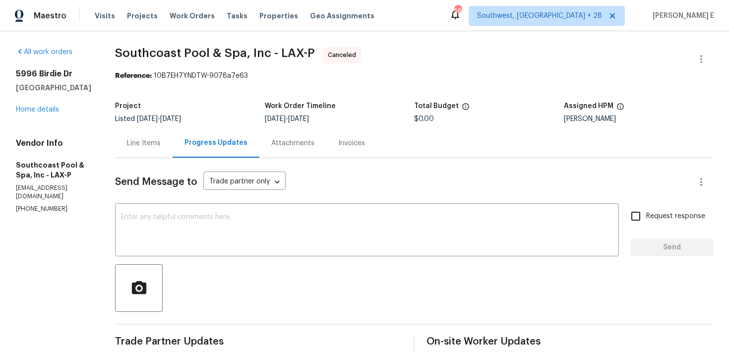
click at [49, 115] on div "All work orders [STREET_ADDRESS][PERSON_NAME] Home details Vendor Info Southcoa…" at bounding box center [53, 130] width 75 height 166
click at [54, 108] on link "Home details" at bounding box center [37, 109] width 43 height 7
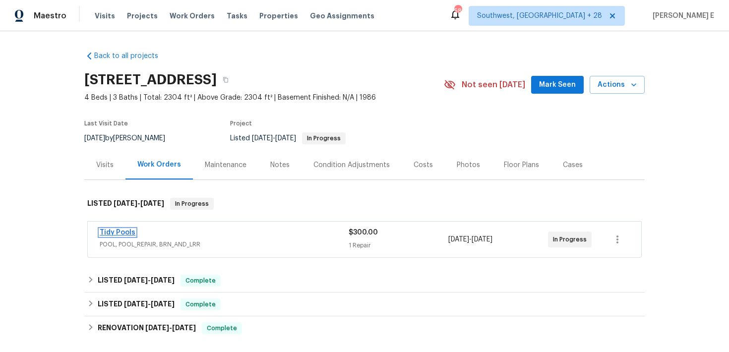
click at [115, 232] on link "Tidy Pools" at bounding box center [118, 232] width 36 height 7
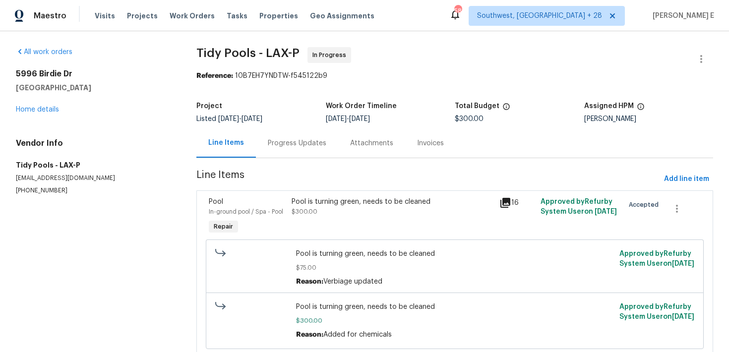
click at [262, 145] on div "Progress Updates" at bounding box center [297, 142] width 82 height 29
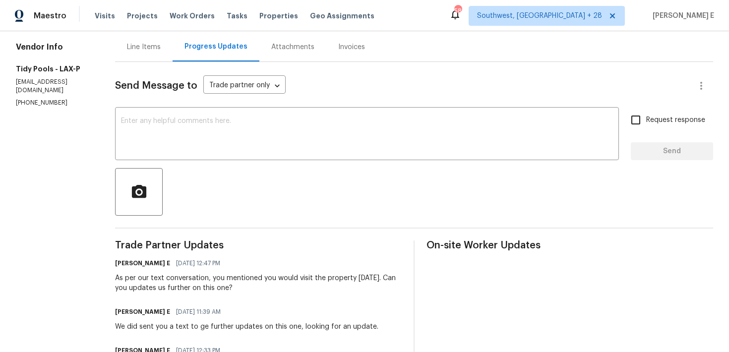
scroll to position [100, 0]
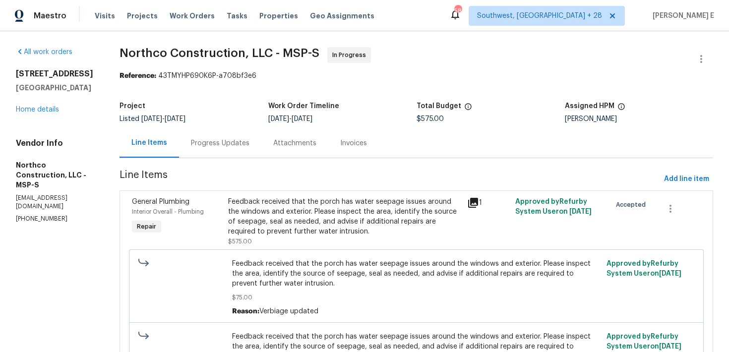
click at [220, 152] on div "Progress Updates" at bounding box center [220, 142] width 82 height 29
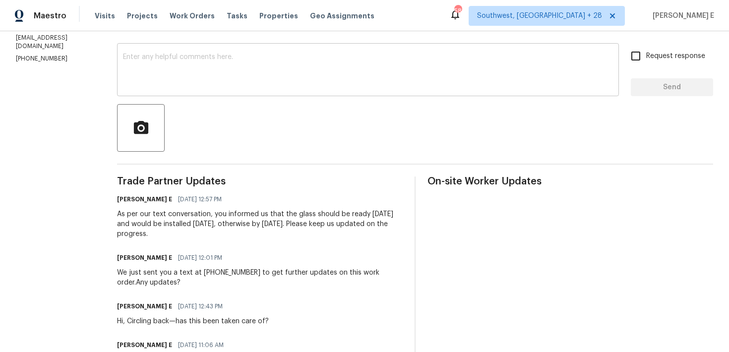
scroll to position [193, 0]
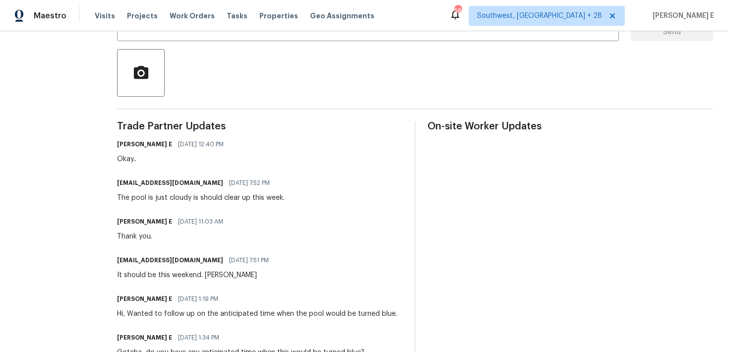
scroll to position [228, 0]
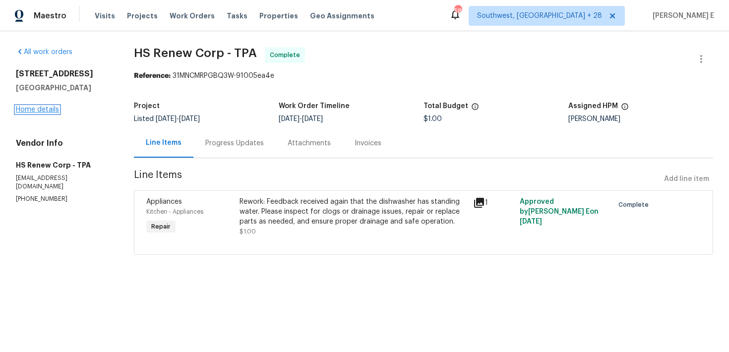
click at [51, 109] on link "Home details" at bounding box center [37, 109] width 43 height 7
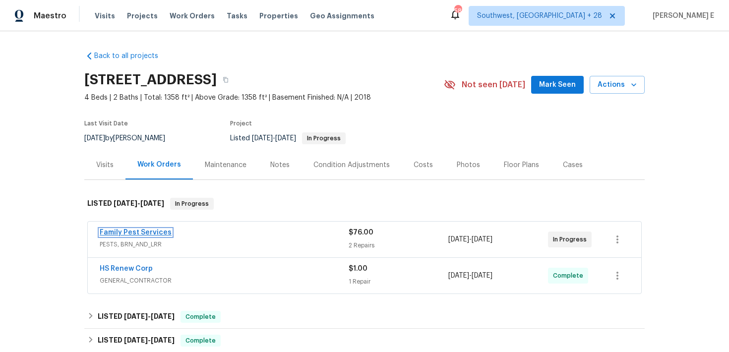
click at [144, 229] on link "Family Pest Services" at bounding box center [136, 232] width 72 height 7
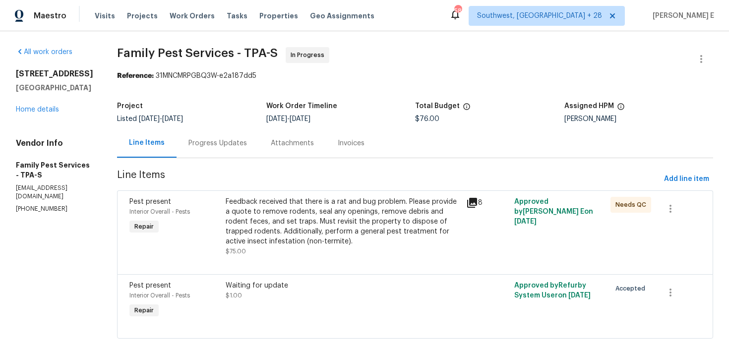
click at [254, 145] on div "Progress Updates" at bounding box center [218, 142] width 82 height 29
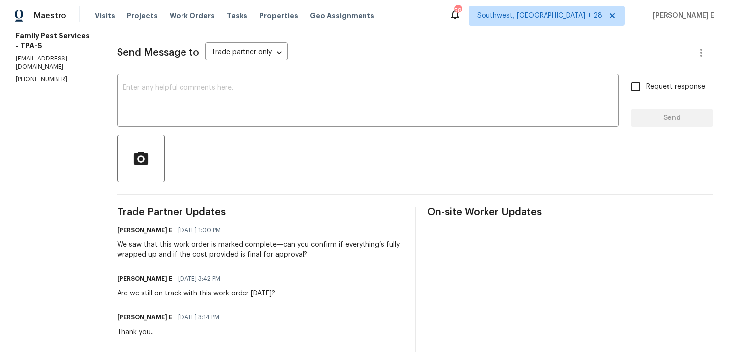
scroll to position [130, 0]
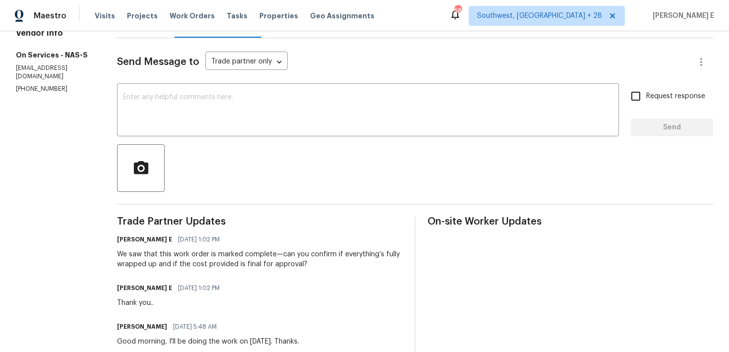
scroll to position [119, 0]
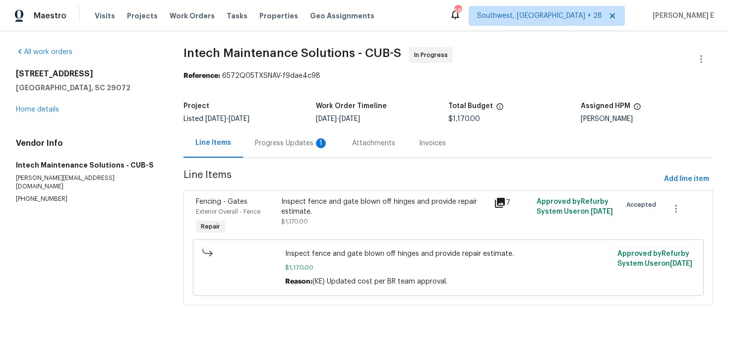
click at [278, 134] on div "Progress Updates 1" at bounding box center [291, 142] width 97 height 29
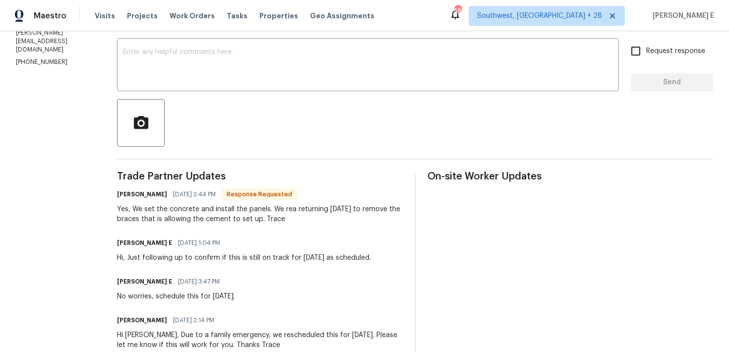
scroll to position [156, 0]
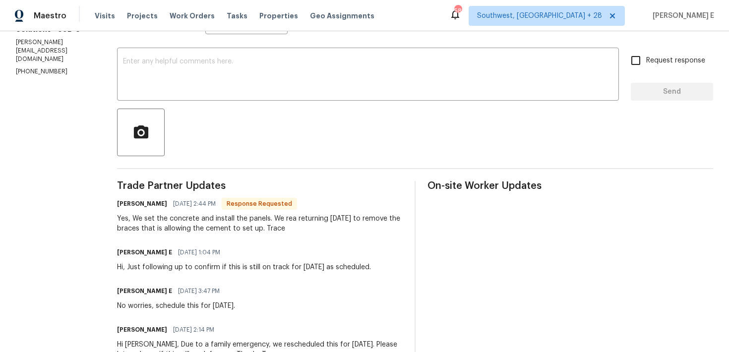
click at [306, 115] on div at bounding box center [415, 133] width 596 height 48
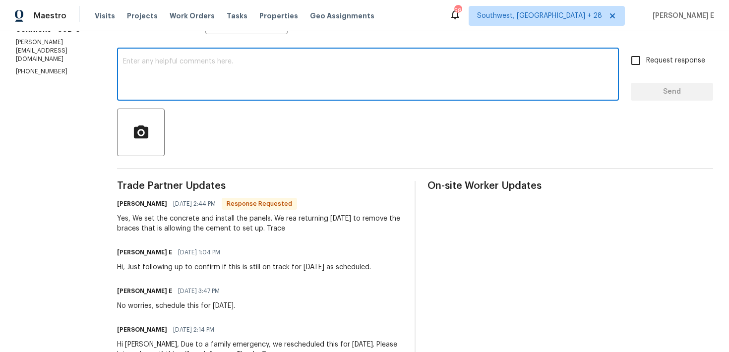
click at [338, 77] on textarea at bounding box center [368, 75] width 490 height 35
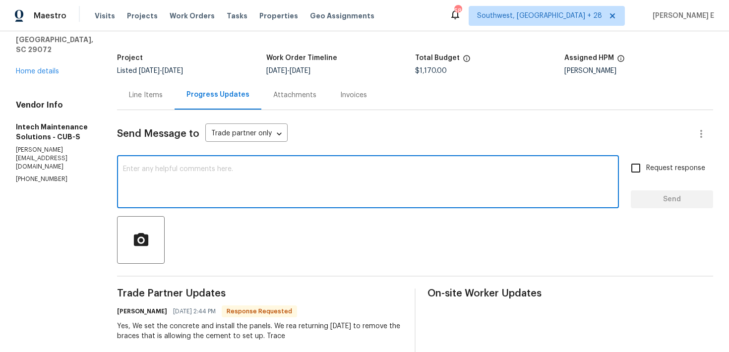
scroll to position [47, 0]
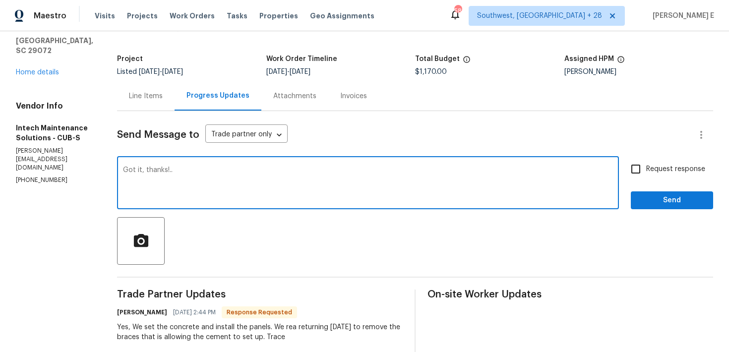
type textarea "Got it, thanks!.."
click at [655, 204] on span "Send" at bounding box center [672, 200] width 66 height 12
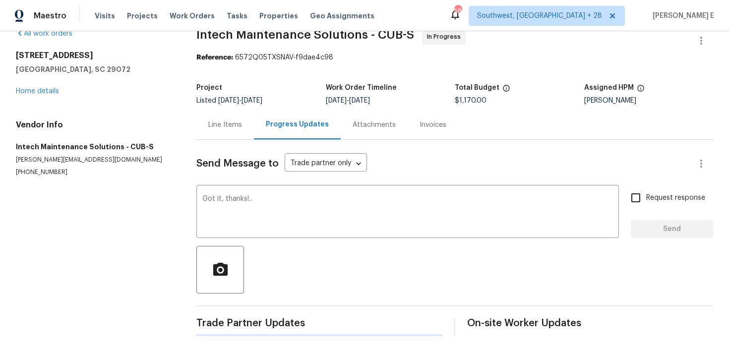
scroll to position [0, 0]
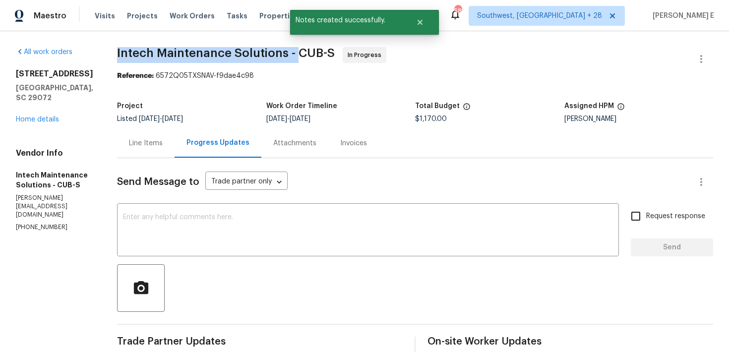
drag, startPoint x: 107, startPoint y: 53, endPoint x: 294, endPoint y: 49, distance: 187.6
copy span "Intech Maintenance Solutions -"
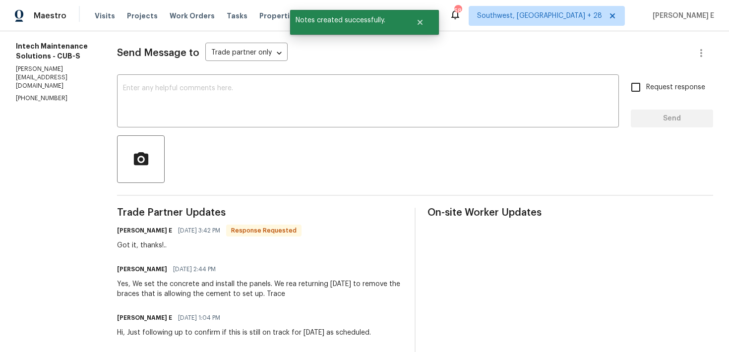
scroll to position [131, 0]
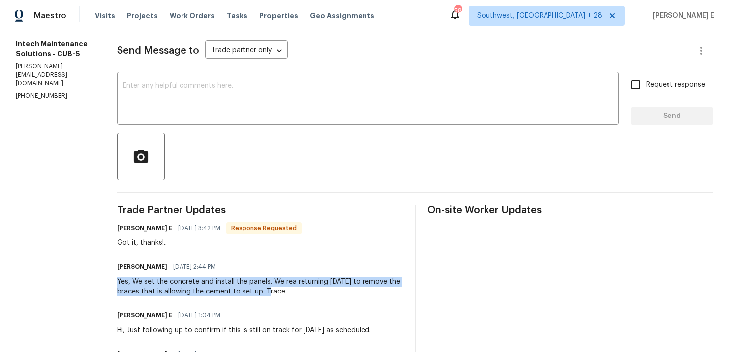
drag, startPoint x: 110, startPoint y: 283, endPoint x: 271, endPoint y: 292, distance: 161.0
copy div "Yes, We set the concrete and install the panels. We rea returning [DATE] to rem…"
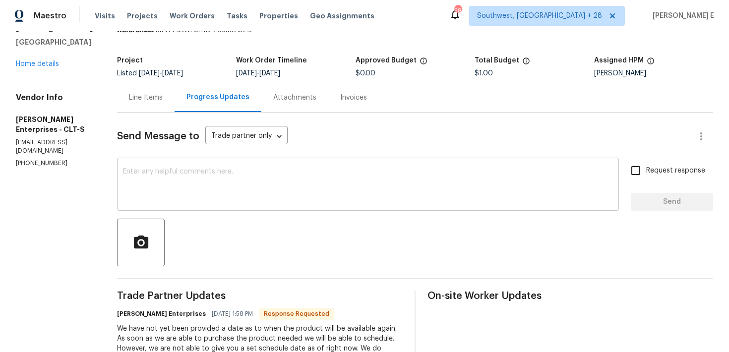
scroll to position [41, 0]
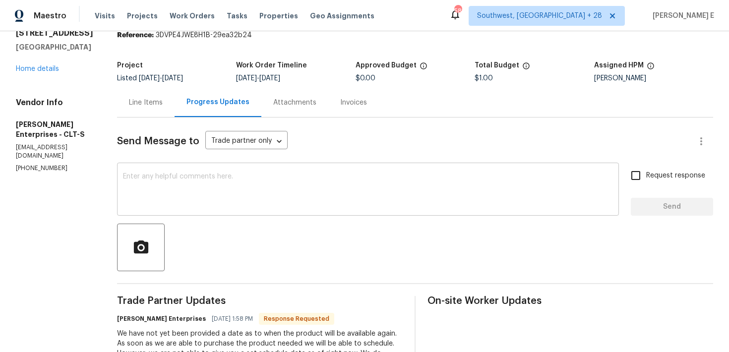
click at [309, 201] on textarea at bounding box center [368, 190] width 490 height 35
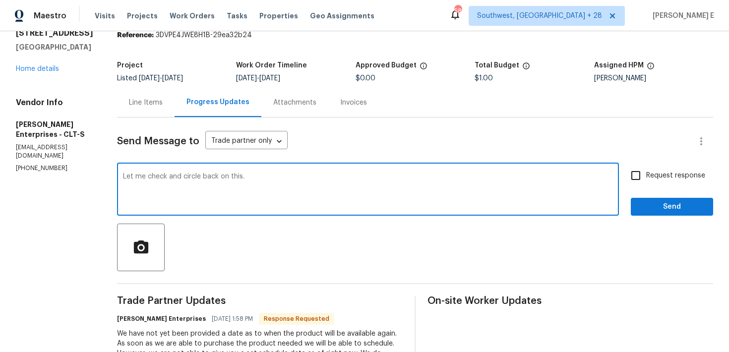
type textarea "Let me check and circle back on this."
click at [666, 208] on span "Send" at bounding box center [672, 207] width 66 height 12
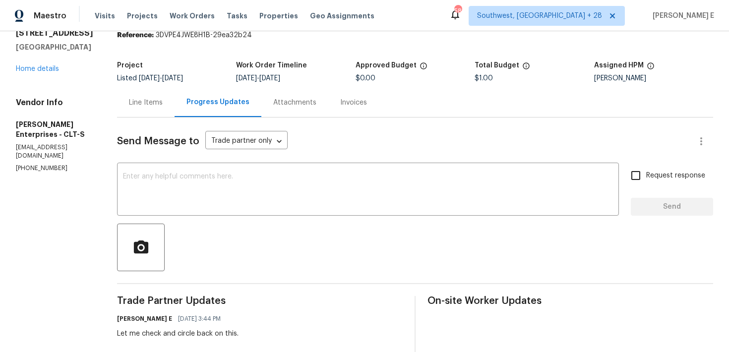
scroll to position [0, 0]
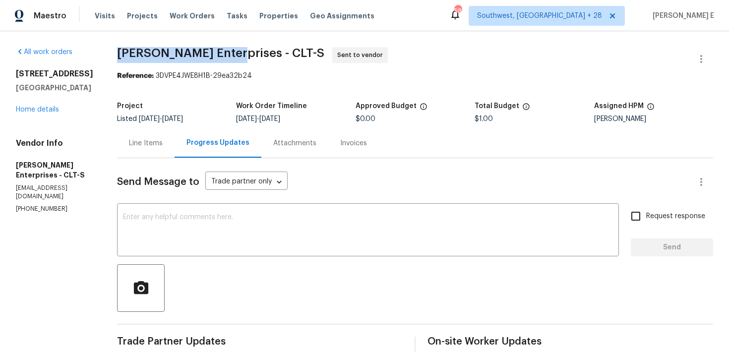
drag, startPoint x: 113, startPoint y: 50, endPoint x: 231, endPoint y: 52, distance: 118.6
click at [231, 52] on span "Nordman Enterprises - CLT-S" at bounding box center [220, 53] width 207 height 12
copy span "Nordman Enterprises"
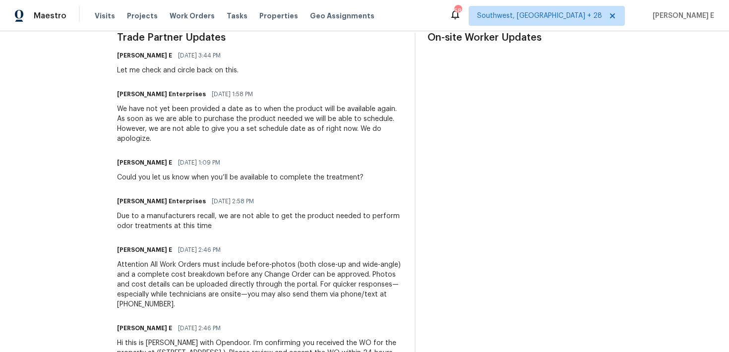
scroll to position [307, 0]
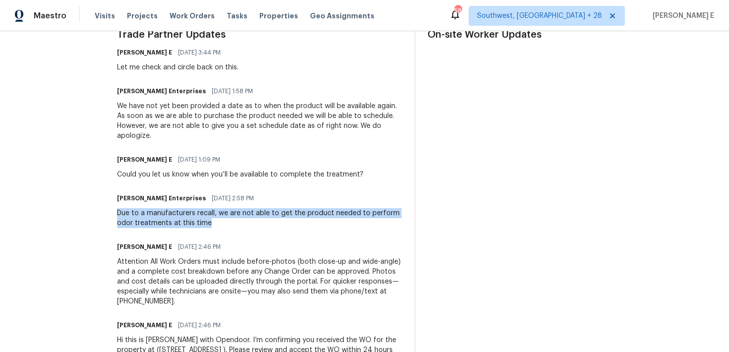
drag, startPoint x: 113, startPoint y: 215, endPoint x: 210, endPoint y: 222, distance: 97.5
click at [210, 222] on div "Due to a manufacturers recall, we are not able to get the product needed to per…" at bounding box center [260, 218] width 286 height 20
copy div "Due to a manufacturers recall, we are not able to get the product needed to per…"
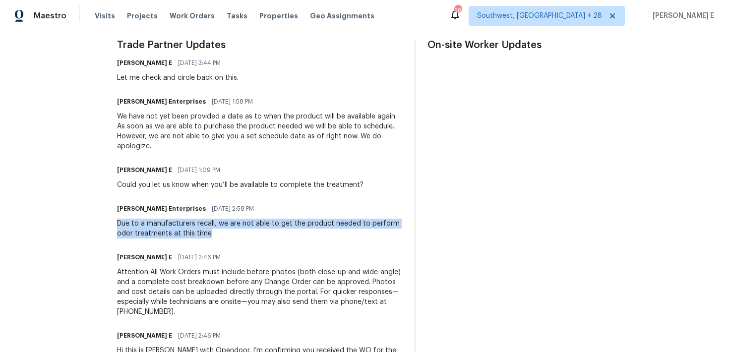
scroll to position [295, 0]
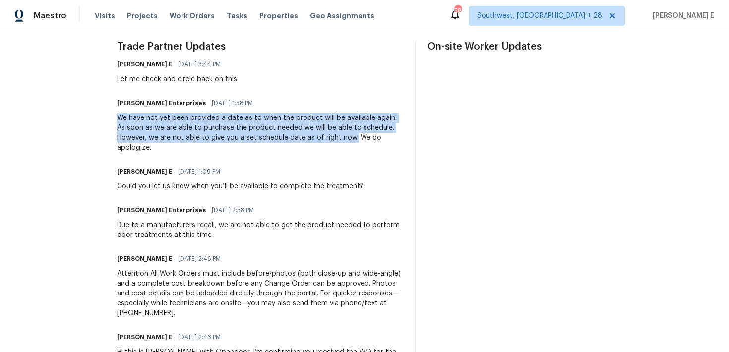
drag, startPoint x: 112, startPoint y: 118, endPoint x: 350, endPoint y: 141, distance: 239.2
click at [350, 141] on div "All work orders 3107 Falling Rock Ct Charlotte, NC 28213 Home details Vendor In…" at bounding box center [364, 75] width 729 height 679
copy div "We have not yet been provided a date as to when the product will be available a…"
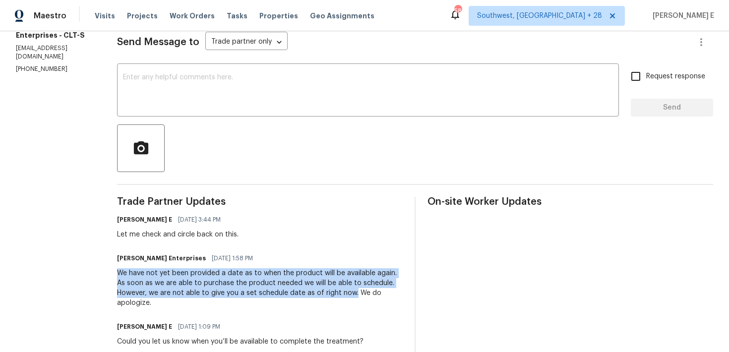
scroll to position [0, 0]
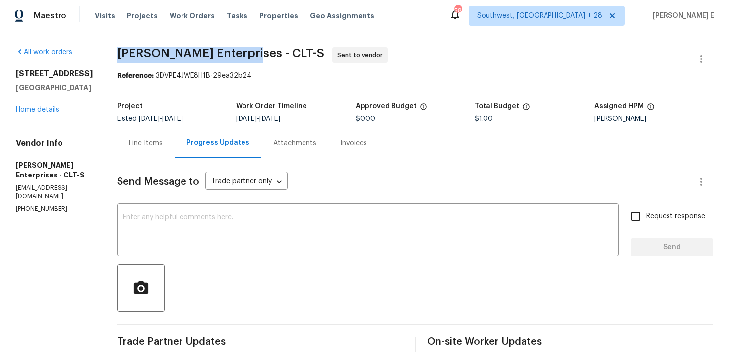
drag, startPoint x: 116, startPoint y: 52, endPoint x: 246, endPoint y: 51, distance: 130.0
click at [246, 51] on span "Nordman Enterprises - CLT-S" at bounding box center [220, 53] width 207 height 12
copy span "Nordman Enterprises -"
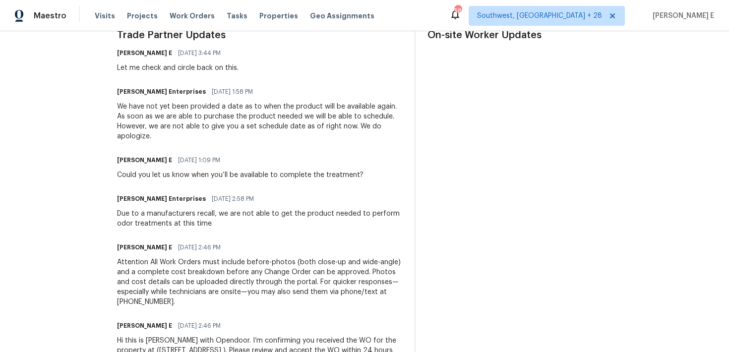
scroll to position [309, 0]
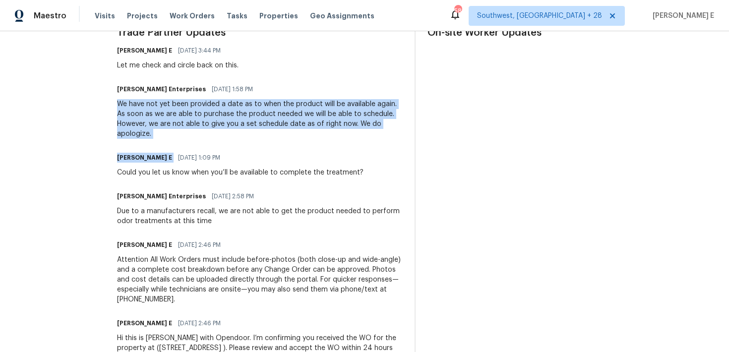
drag, startPoint x: 109, startPoint y: 105, endPoint x: 255, endPoint y: 145, distance: 151.3
click at [255, 145] on div "All work orders 3107 Falling Rock Ct Charlotte, NC 28213 Home details Vendor In…" at bounding box center [364, 61] width 729 height 679
click at [255, 137] on div "We have not yet been provided a date as to when the product will be available a…" at bounding box center [260, 119] width 286 height 40
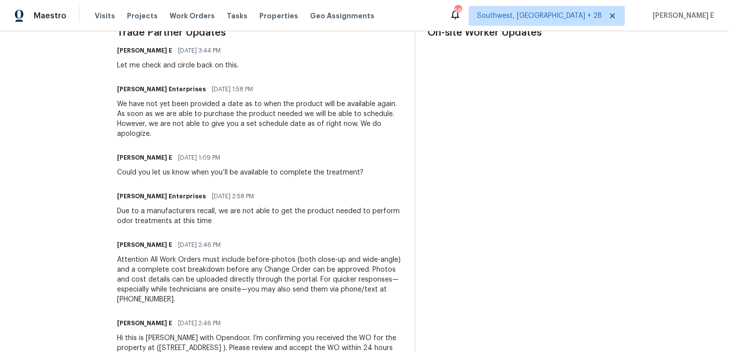
click at [182, 117] on div "We have not yet been provided a date as to when the product will be available a…" at bounding box center [260, 119] width 286 height 40
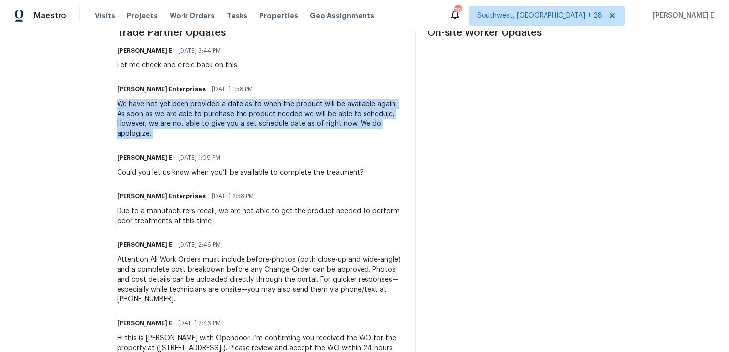
copy div "We have not yet been provided a date as to when the product will be available a…"
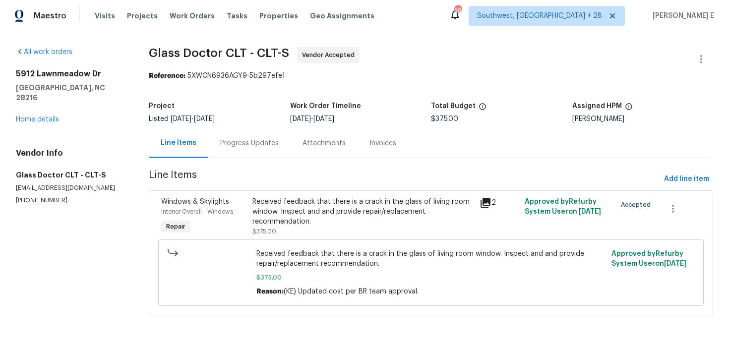
click at [234, 156] on div "Progress Updates" at bounding box center [249, 142] width 82 height 29
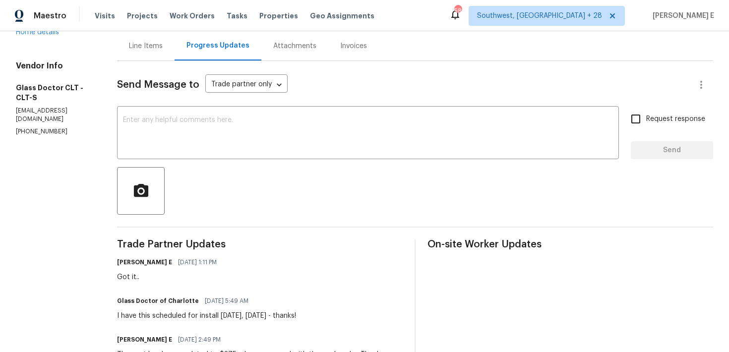
scroll to position [61, 0]
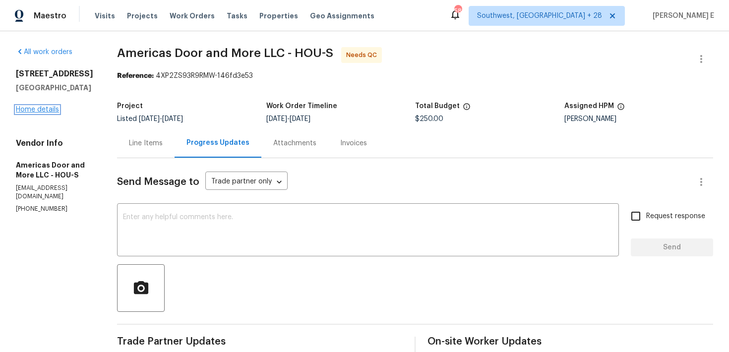
click at [27, 112] on link "Home details" at bounding box center [37, 109] width 43 height 7
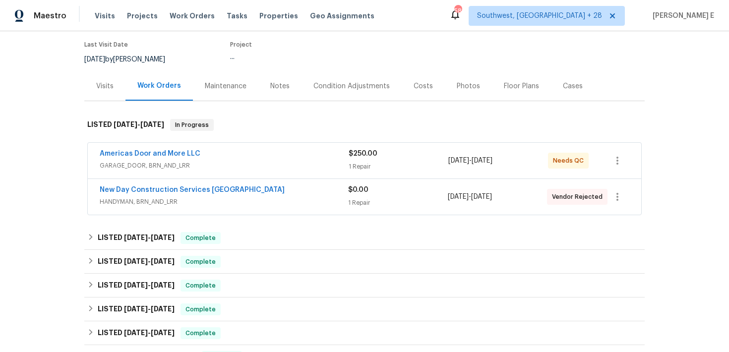
scroll to position [82, 0]
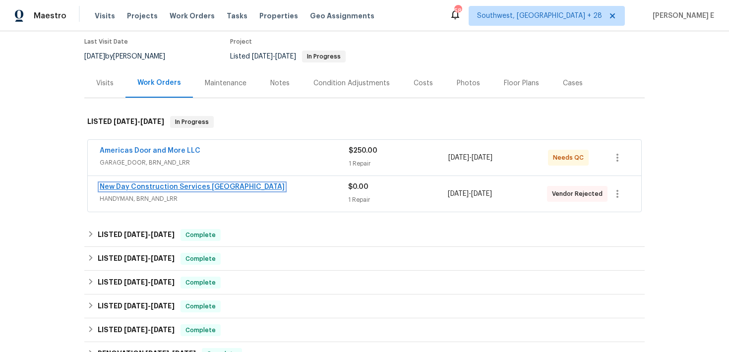
click at [157, 185] on link "New Day Construction Services UB" at bounding box center [192, 187] width 185 height 7
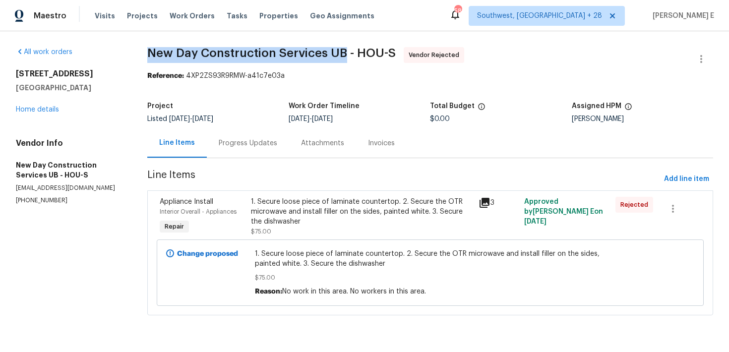
drag, startPoint x: 147, startPoint y: 53, endPoint x: 344, endPoint y: 53, distance: 197.0
click at [344, 53] on div "All work orders 8611 Deep Valley Dr Houston, TX 77044 Home details Vendor Info …" at bounding box center [364, 187] width 729 height 312
copy span "New Day Construction Services UB"
click at [697, 70] on div at bounding box center [702, 59] width 24 height 24
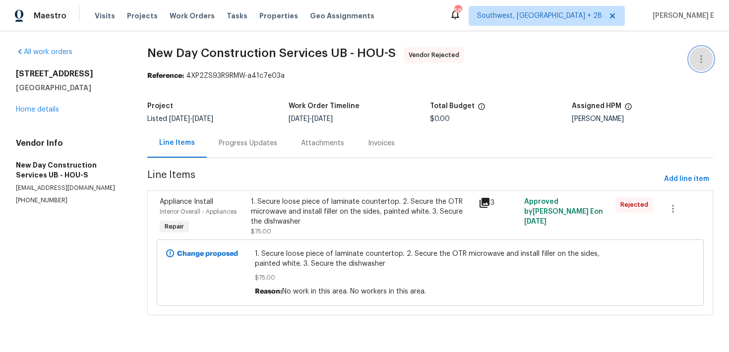
click at [700, 63] on icon "button" at bounding box center [702, 59] width 12 height 12
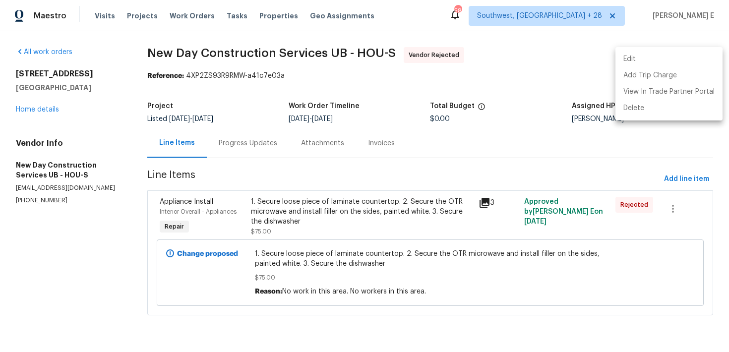
click at [642, 64] on li "Edit" at bounding box center [669, 59] width 107 height 16
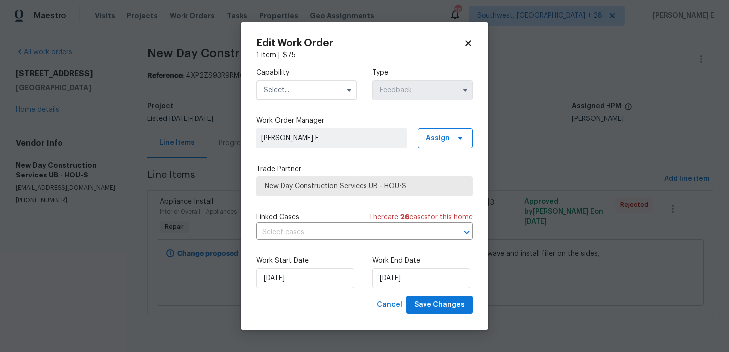
click at [320, 86] on input "text" at bounding box center [306, 90] width 100 height 20
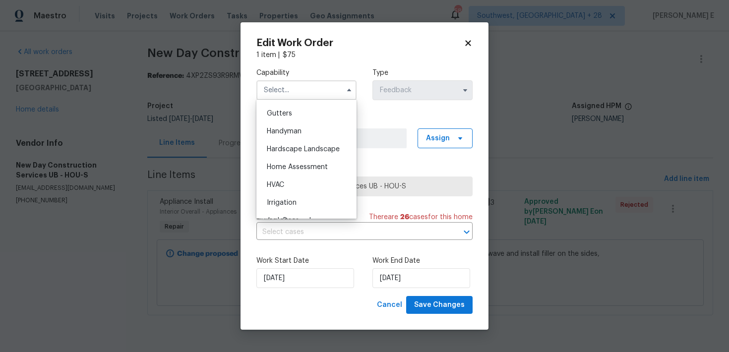
scroll to position [525, 0]
click at [306, 137] on div "Handyman" at bounding box center [306, 132] width 95 height 18
type input "Handyman"
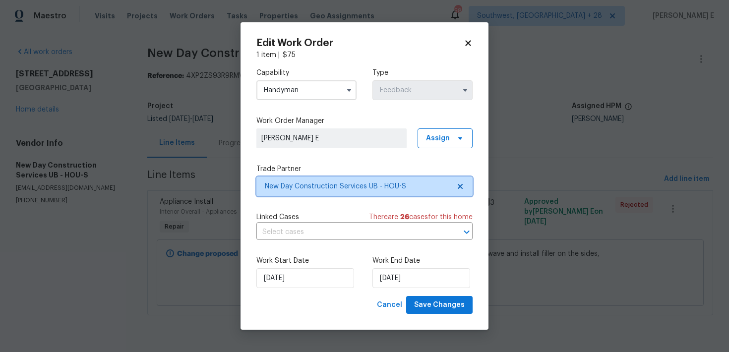
click at [300, 179] on span "New Day Construction Services UB - HOU-S" at bounding box center [364, 187] width 216 height 20
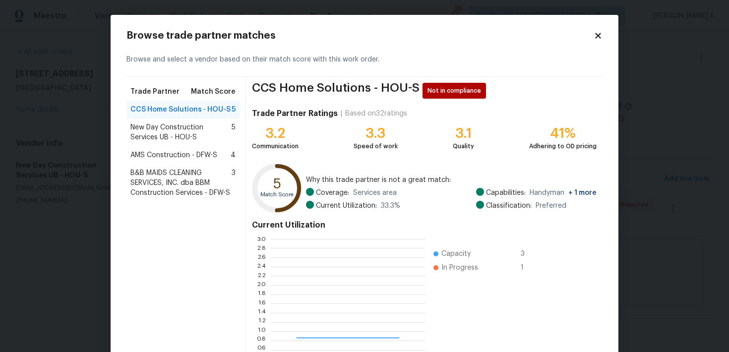
scroll to position [139, 154]
click at [177, 149] on div "AMS Construction - DFW-S 4" at bounding box center [183, 155] width 113 height 18
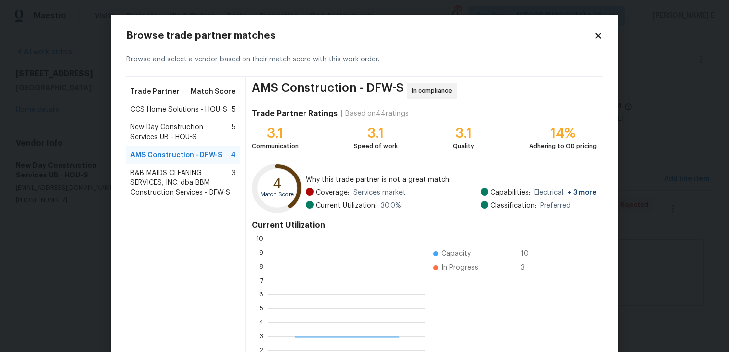
scroll to position [139, 157]
click at [135, 179] on span "B&B MAIDS CLEANING SERVICES, INC. dba BBM Construction Services - DFW-S" at bounding box center [180, 183] width 101 height 30
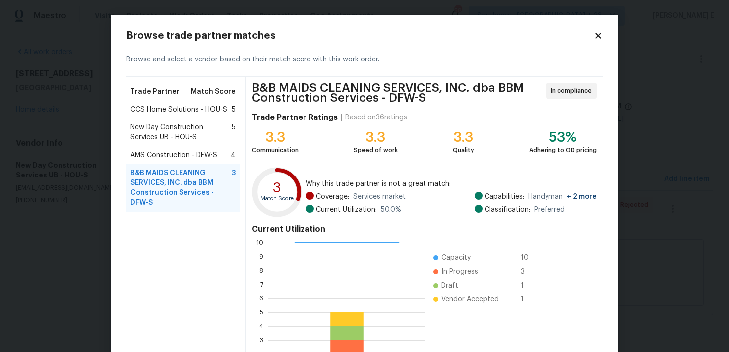
click at [143, 157] on span "AMS Construction - DFW-S" at bounding box center [173, 155] width 87 height 10
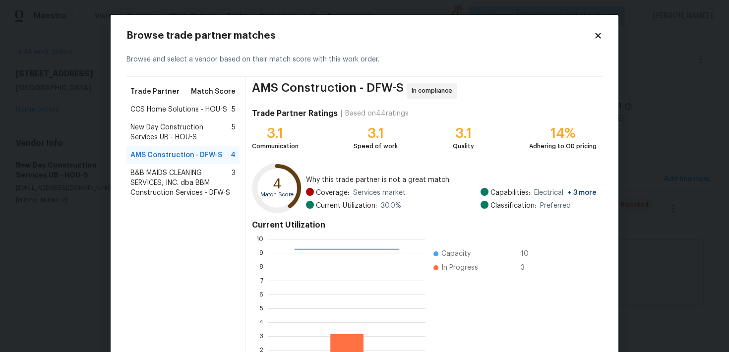
scroll to position [85, 0]
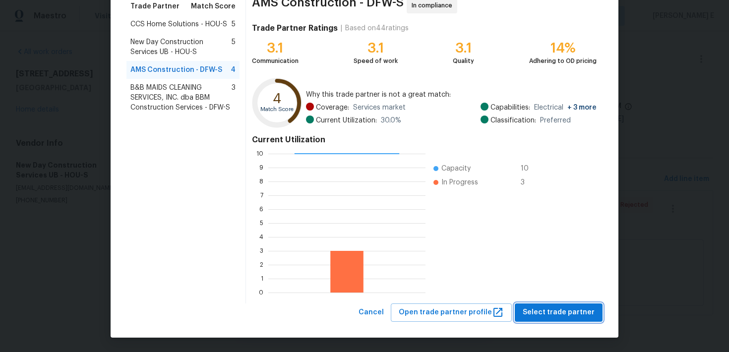
click at [529, 315] on span "Select trade partner" at bounding box center [559, 313] width 72 height 12
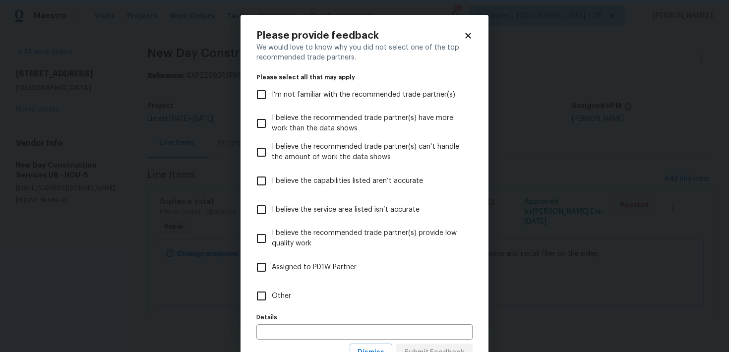
scroll to position [0, 0]
click at [324, 295] on label "Other" at bounding box center [358, 296] width 214 height 29
click at [272, 295] on input "Other" at bounding box center [261, 296] width 21 height 21
checkbox input "true"
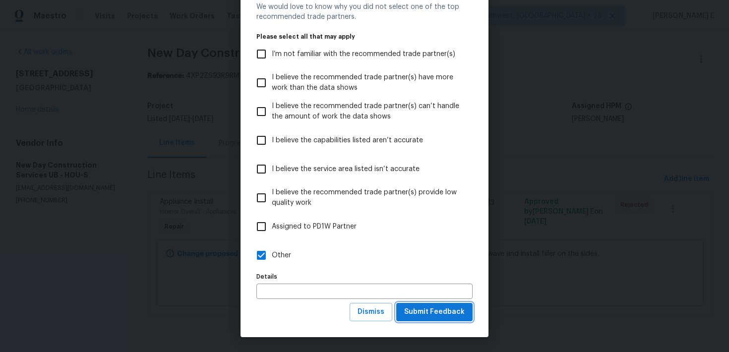
click at [412, 318] on span "Submit Feedback" at bounding box center [434, 312] width 61 height 12
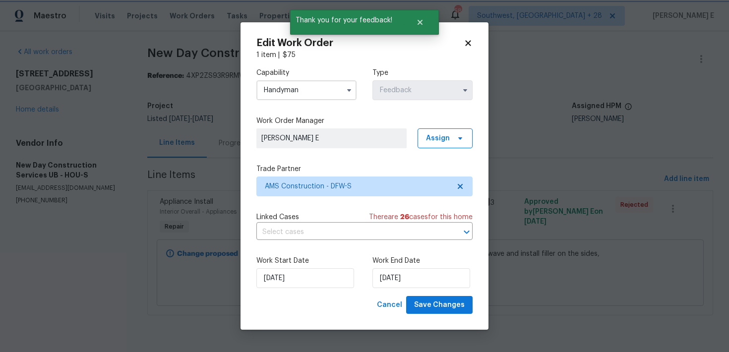
scroll to position [0, 0]
click at [435, 308] on span "Save Changes" at bounding box center [439, 305] width 51 height 12
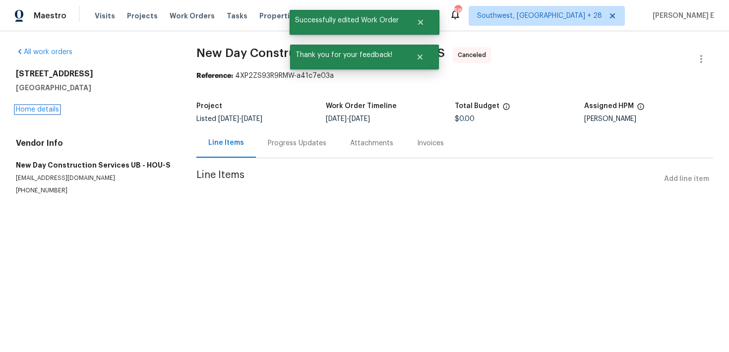
click at [52, 110] on link "Home details" at bounding box center [37, 109] width 43 height 7
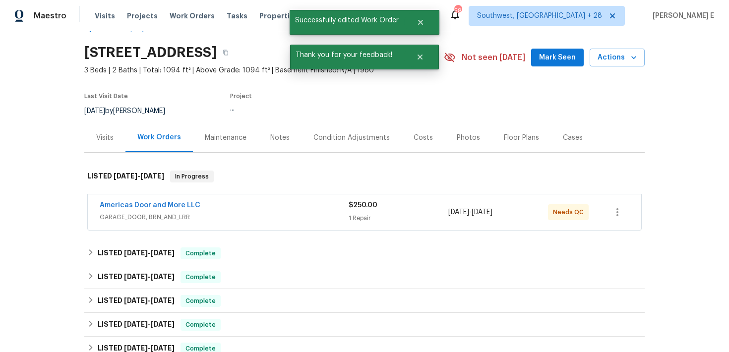
scroll to position [28, 0]
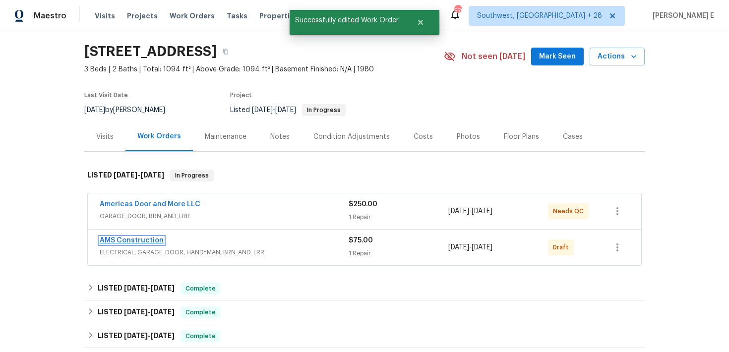
click at [147, 239] on link "AMS Construction" at bounding box center [132, 240] width 64 height 7
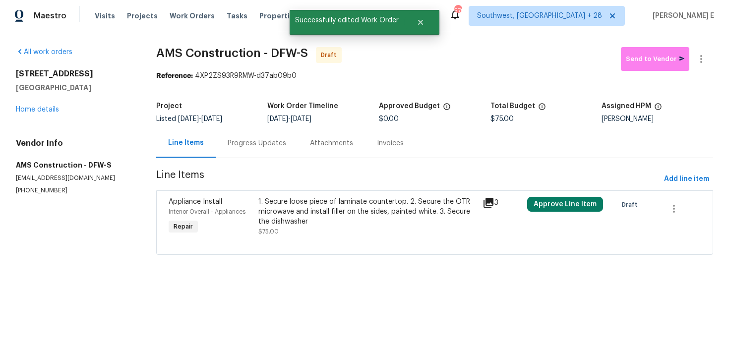
click at [306, 213] on div "1. Secure loose piece of laminate countertop. 2. Secure the OTR microwave and i…" at bounding box center [367, 212] width 218 height 30
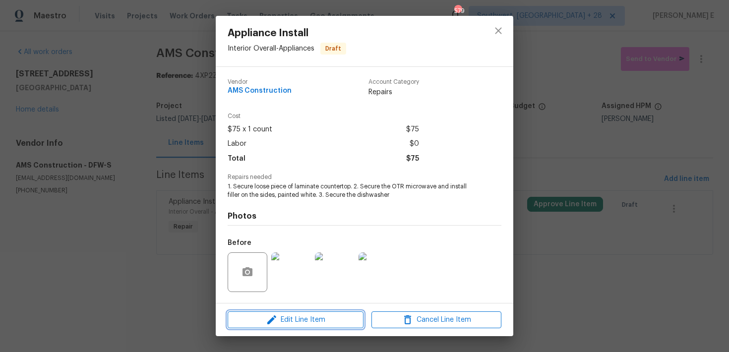
click at [245, 318] on span "Edit Line Item" at bounding box center [296, 320] width 130 height 12
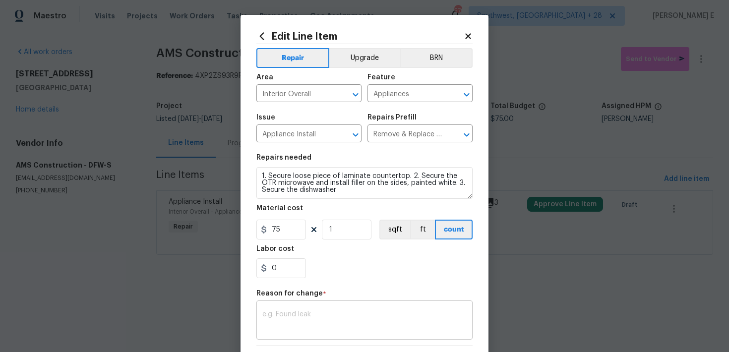
click at [275, 308] on div "x ​" at bounding box center [364, 321] width 216 height 37
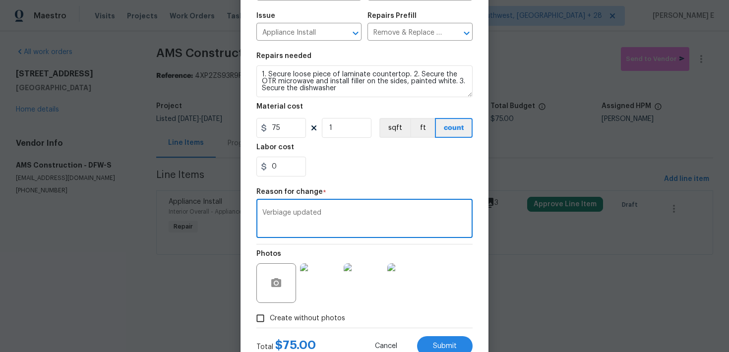
scroll to position [137, 0]
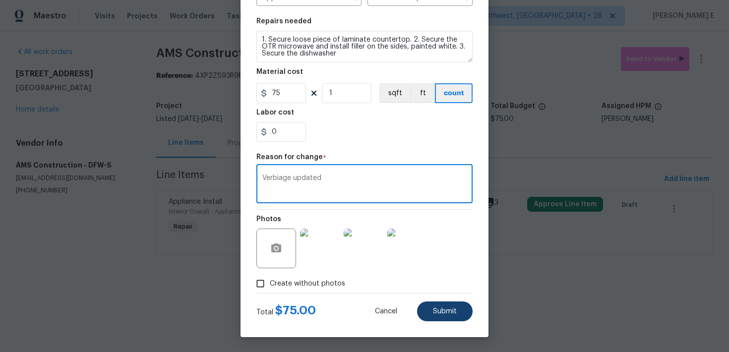
type textarea "Verbiage updated"
click at [438, 305] on button "Submit" at bounding box center [445, 312] width 56 height 20
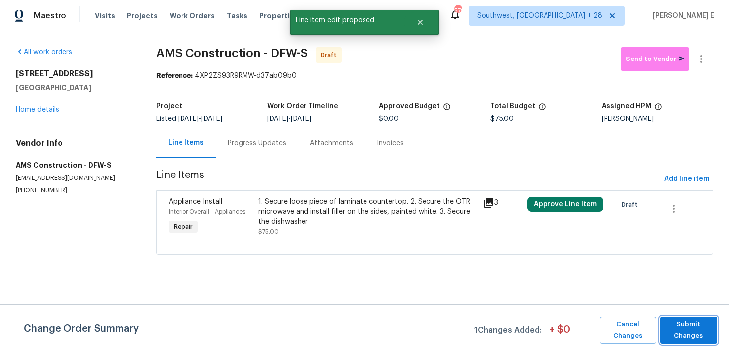
click at [679, 329] on span "Submit Changes" at bounding box center [688, 330] width 47 height 23
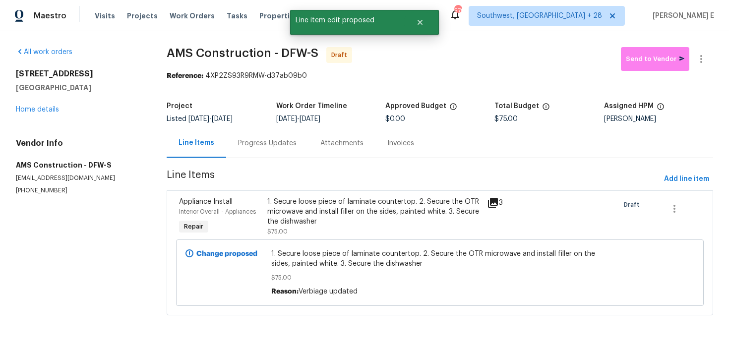
click at [270, 148] on div "Progress Updates" at bounding box center [267, 143] width 59 height 10
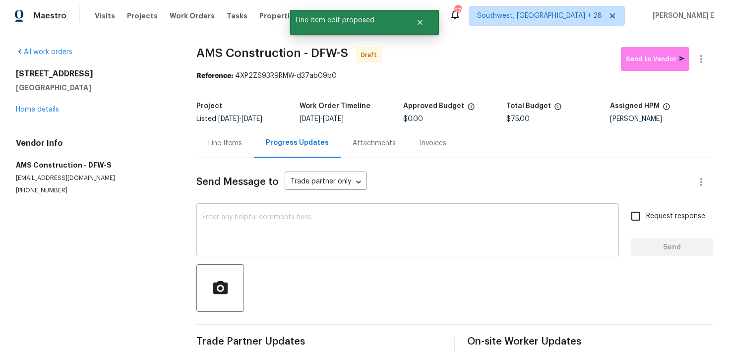
scroll to position [16, 0]
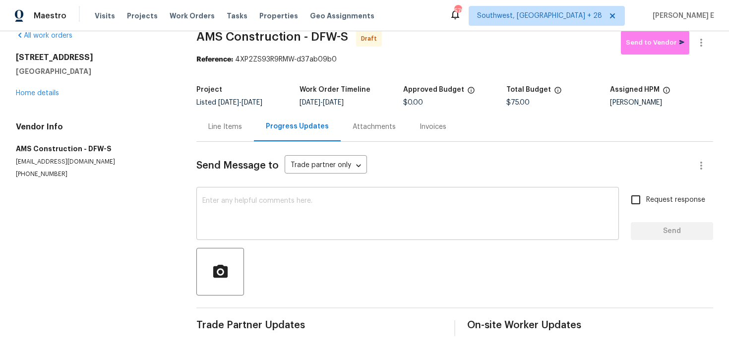
click at [484, 201] on textarea at bounding box center [407, 214] width 411 height 35
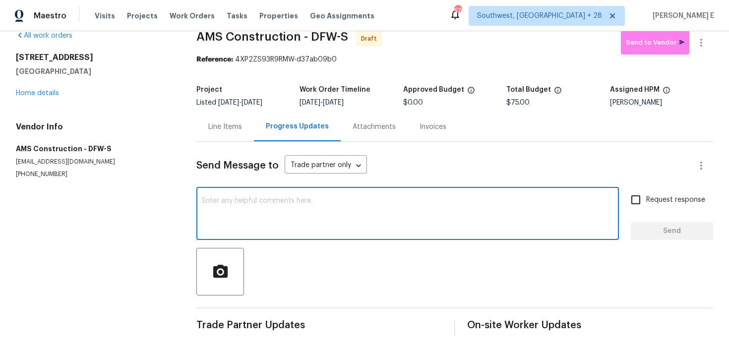
paste textarea "Hi this is Keerthana with Opendoor. I’m confirming you received the WO for the …"
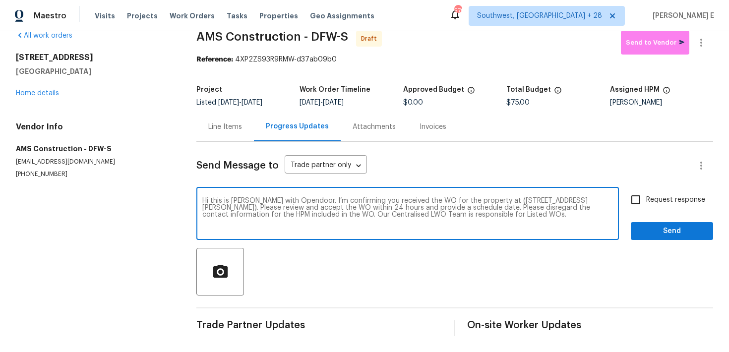
type textarea "Hi this is Keerthana with Opendoor. I’m confirming you received the WO for the …"
click at [651, 202] on span "Request response" at bounding box center [675, 200] width 59 height 10
click at [646, 202] on input "Request response" at bounding box center [636, 200] width 21 height 21
checkbox input "true"
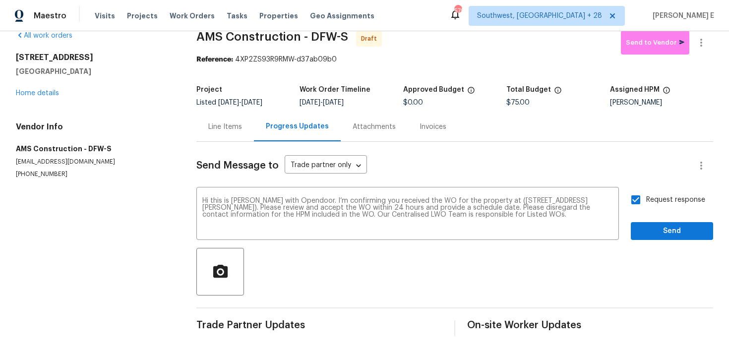
click at [643, 243] on div "Send Message to Trade partner only Trade partner only ​ Hi this is Keerthana wi…" at bounding box center [454, 239] width 517 height 194
click at [648, 237] on button "Send" at bounding box center [672, 231] width 82 height 18
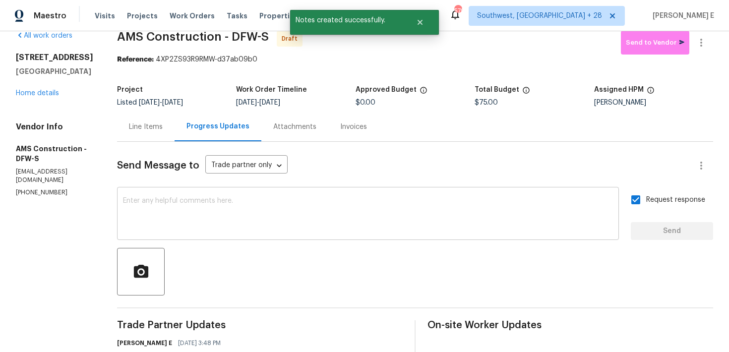
click at [405, 209] on textarea at bounding box center [368, 214] width 490 height 35
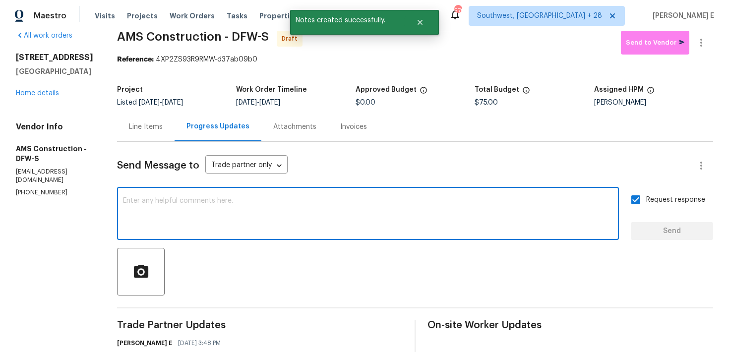
paste textarea "Attention All Work Orders must include before-photos (both close-up and wide-an…"
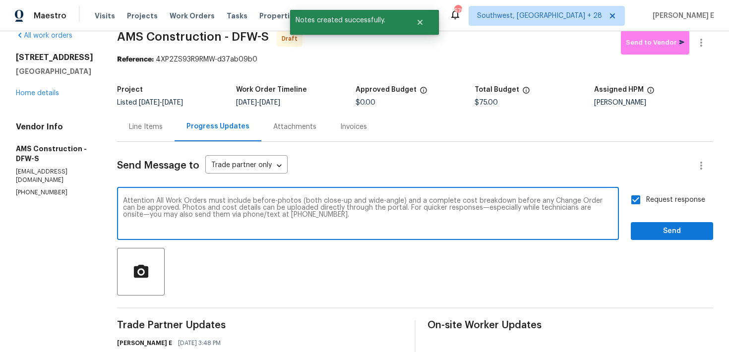
type textarea "Attention All Work Orders must include before-photos (both close-up and wide-an…"
click at [685, 234] on span "Send" at bounding box center [672, 231] width 66 height 12
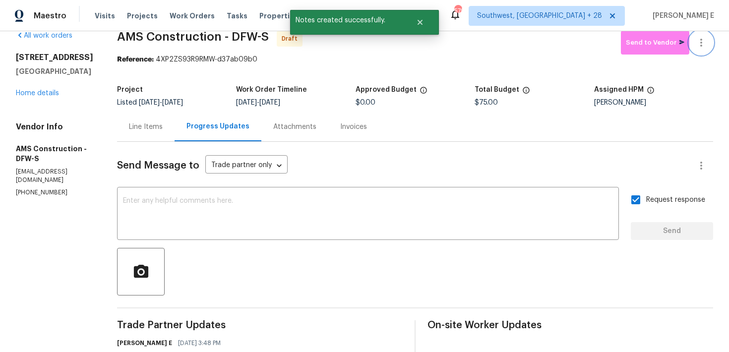
click at [703, 40] on icon "button" at bounding box center [702, 43] width 12 height 12
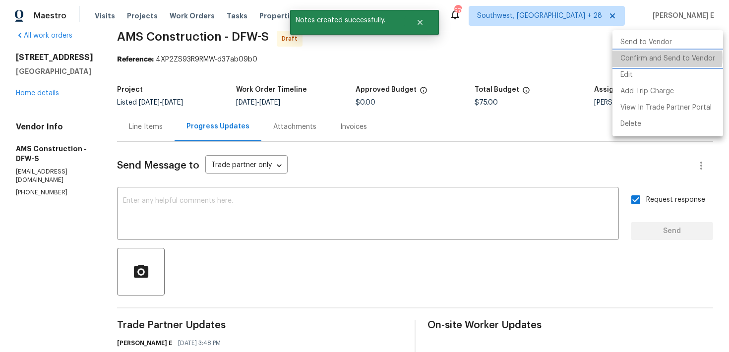
click at [664, 58] on li "Confirm and Send to Vendor" at bounding box center [668, 59] width 111 height 16
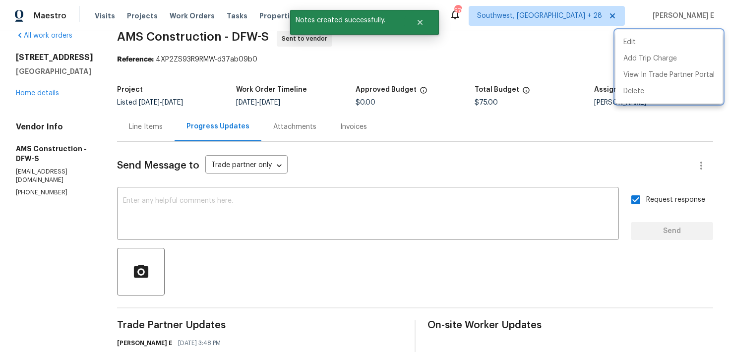
click at [385, 105] on div at bounding box center [364, 176] width 729 height 352
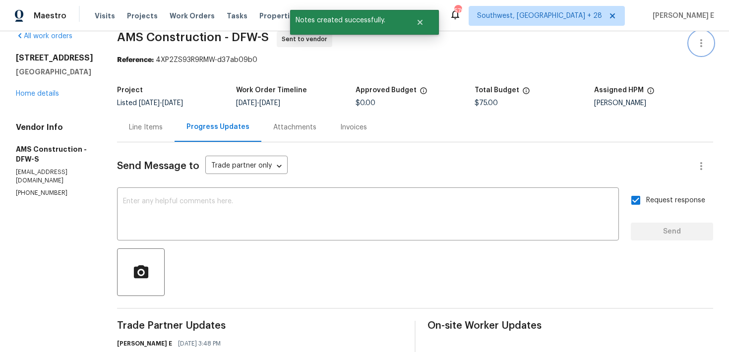
scroll to position [0, 0]
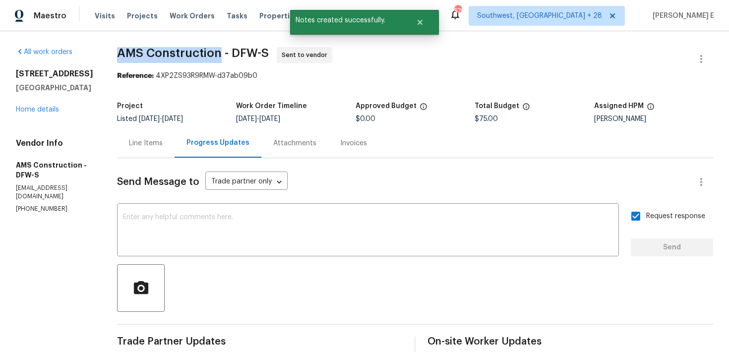
drag, startPoint x: 113, startPoint y: 55, endPoint x: 215, endPoint y: 55, distance: 101.7
click at [215, 55] on span "AMS Construction - DFW-S" at bounding box center [193, 53] width 152 height 12
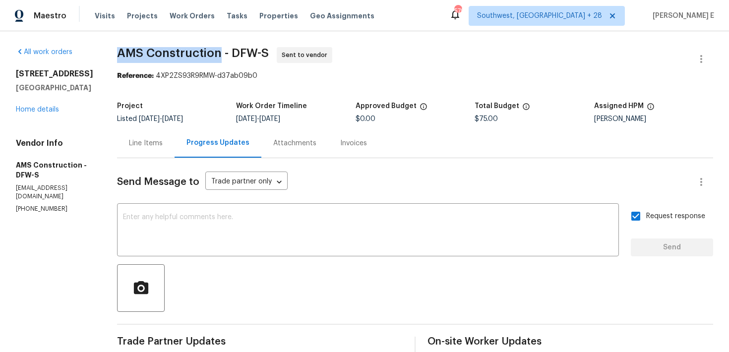
copy span "AMS Construction"
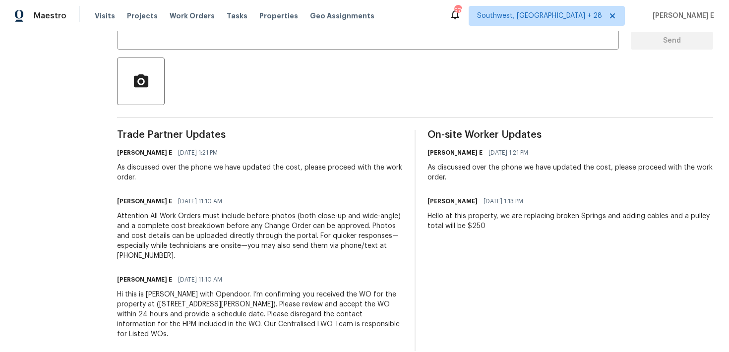
scroll to position [222, 0]
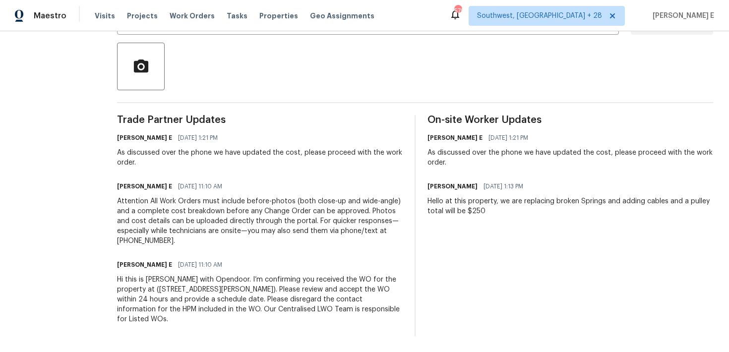
click at [174, 285] on div "Hi this is [PERSON_NAME] with Opendoor. I’m confirming you received the WO for …" at bounding box center [260, 300] width 286 height 50
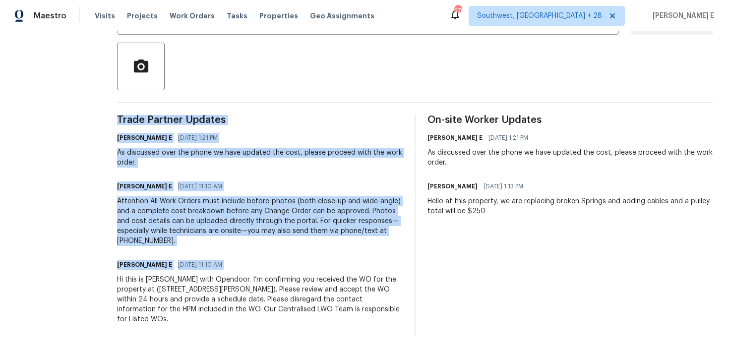
copy div "Trade Partner Updates [PERSON_NAME] E [DATE] 1:21 PM As discussed over the phon…"
click at [294, 216] on div "Attention All Work Orders must include before-photos (both close-up and wide-an…" at bounding box center [260, 221] width 286 height 50
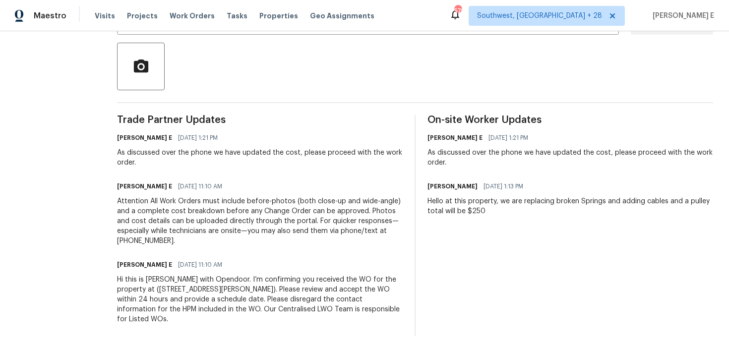
click at [294, 216] on div "Attention All Work Orders must include before-photos (both close-up and wide-an…" at bounding box center [260, 221] width 286 height 50
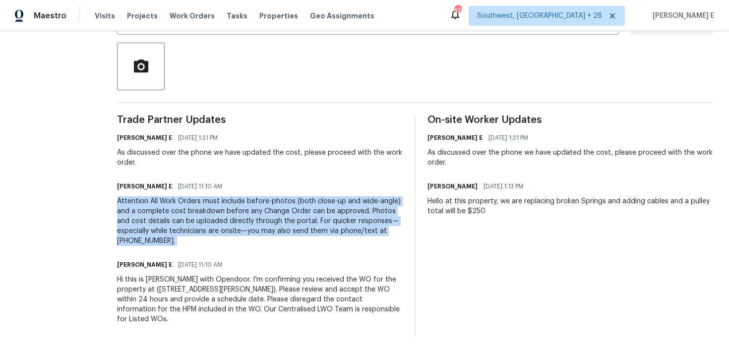
copy div "Attention All Work Orders must include before-photos (both close-up and wide-an…"
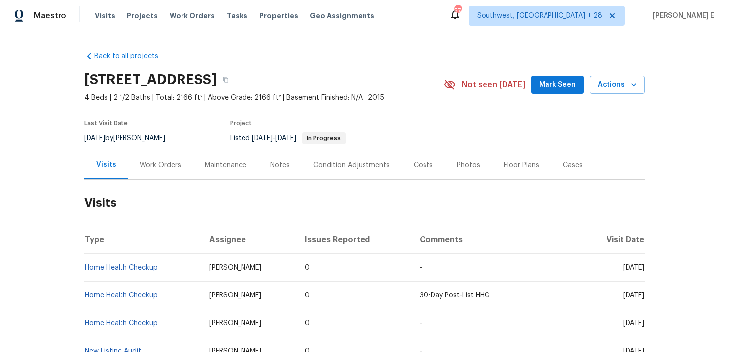
click at [162, 172] on div "Work Orders" at bounding box center [160, 164] width 65 height 29
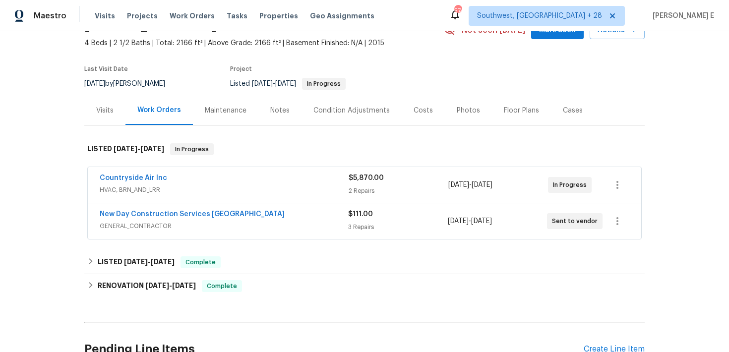
scroll to position [55, 0]
click at [172, 214] on link "New Day Construction Services [GEOGRAPHIC_DATA]" at bounding box center [192, 213] width 185 height 7
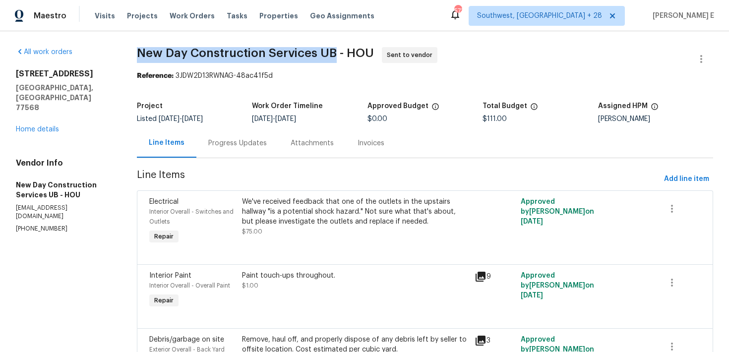
drag, startPoint x: 139, startPoint y: 57, endPoint x: 334, endPoint y: 55, distance: 195.5
click at [334, 55] on span "New Day Construction Services UB - HOU" at bounding box center [255, 53] width 237 height 12
copy span "New Day Construction Services [GEOGRAPHIC_DATA]"
click at [147, 61] on span "New Day Construction Services UB - HOU Sent to vendor" at bounding box center [413, 59] width 553 height 24
drag, startPoint x: 154, startPoint y: 56, endPoint x: 333, endPoint y: 56, distance: 179.6
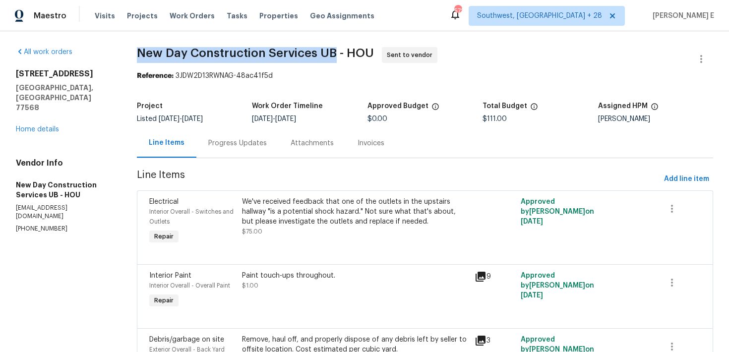
click at [333, 56] on span "New Day Construction Services UB - HOU" at bounding box center [255, 53] width 237 height 12
copy span "New Day Construction Services [GEOGRAPHIC_DATA]"
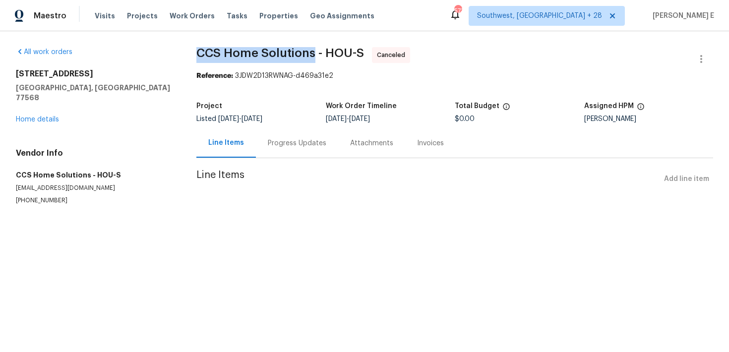
drag, startPoint x: 198, startPoint y: 55, endPoint x: 315, endPoint y: 50, distance: 116.7
click at [314, 51] on span "CCS Home Solutions - HOU-S" at bounding box center [280, 53] width 168 height 12
copy span "CCS Home Solutions"
click at [252, 108] on div "Project" at bounding box center [260, 109] width 129 height 13
drag, startPoint x: 196, startPoint y: 52, endPoint x: 313, endPoint y: 54, distance: 117.1
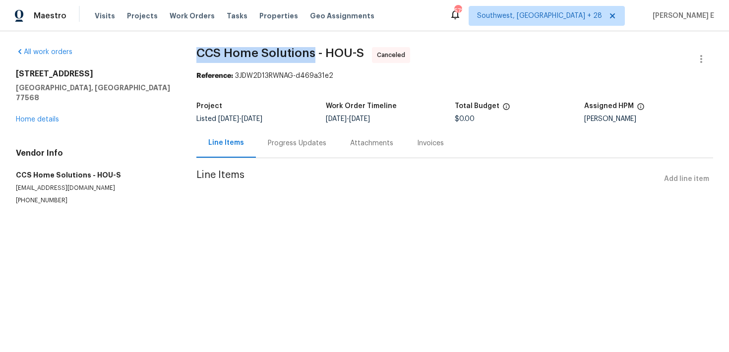
click at [313, 54] on div "All work orders [STREET_ADDRESS] Home details Vendor Info CCS Home Solutions - …" at bounding box center [364, 137] width 729 height 213
copy span "CCS Home Solutions"
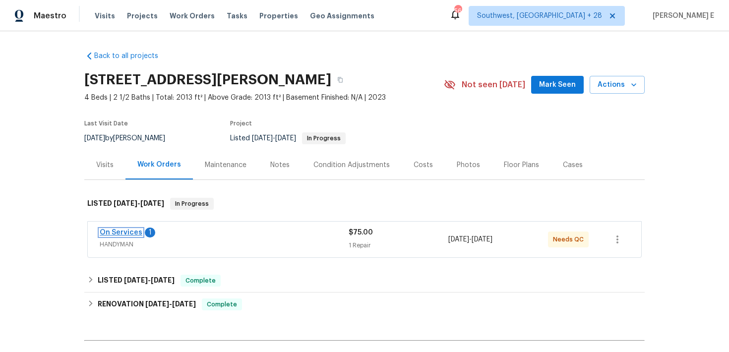
click at [119, 231] on link "On Services" at bounding box center [121, 232] width 43 height 7
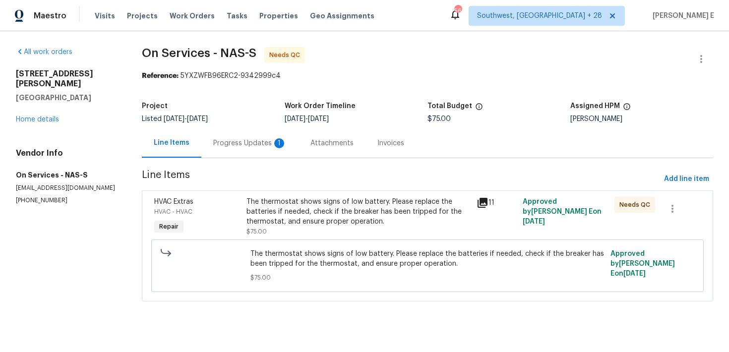
click at [267, 145] on div "Progress Updates 1" at bounding box center [249, 143] width 73 height 10
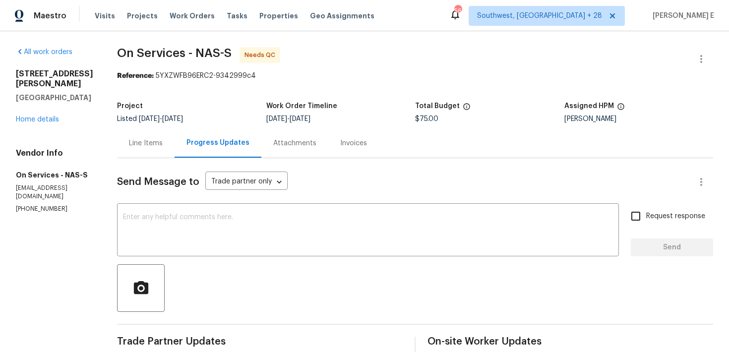
click at [146, 141] on div "Line Items" at bounding box center [146, 143] width 34 height 10
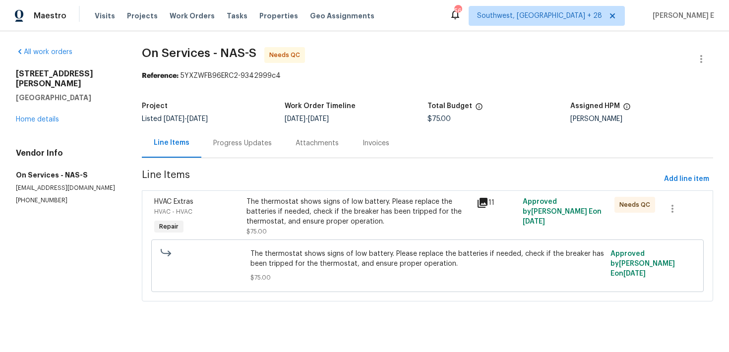
click at [261, 211] on div "The thermostat shows signs of low battery. Please replace the batteries if need…" at bounding box center [359, 212] width 224 height 30
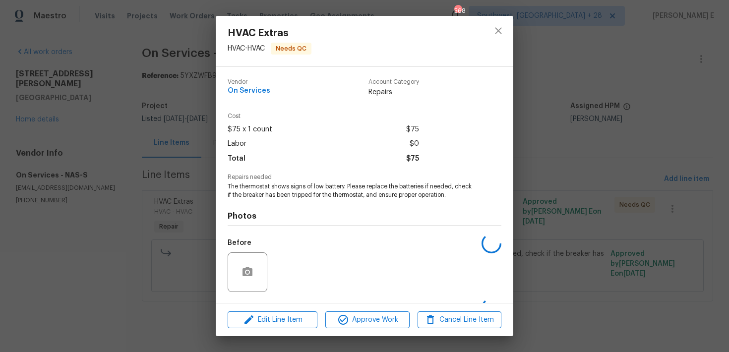
scroll to position [64, 0]
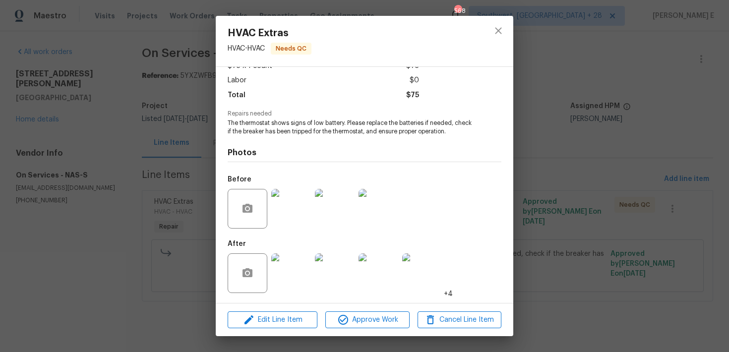
click at [170, 289] on div "HVAC Extras HVAC - HVAC Needs QC Vendor On Services Account Category Repairs Co…" at bounding box center [364, 176] width 729 height 352
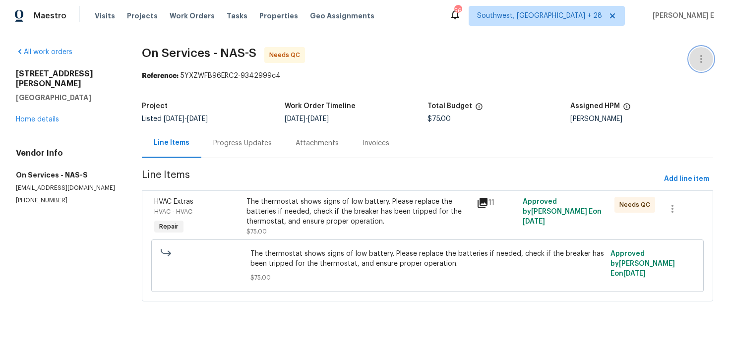
click at [700, 61] on icon "button" at bounding box center [702, 59] width 12 height 12
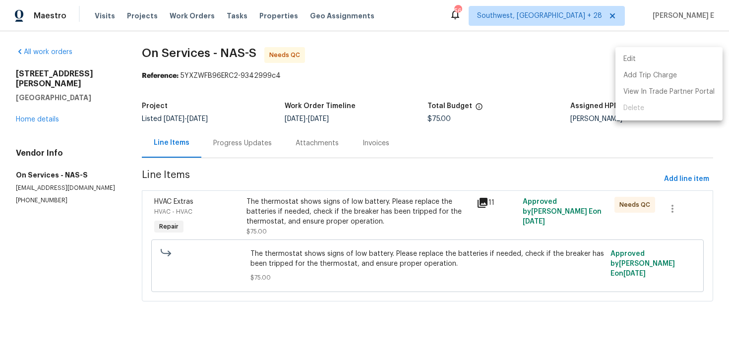
click at [640, 59] on li "Edit" at bounding box center [669, 59] width 107 height 16
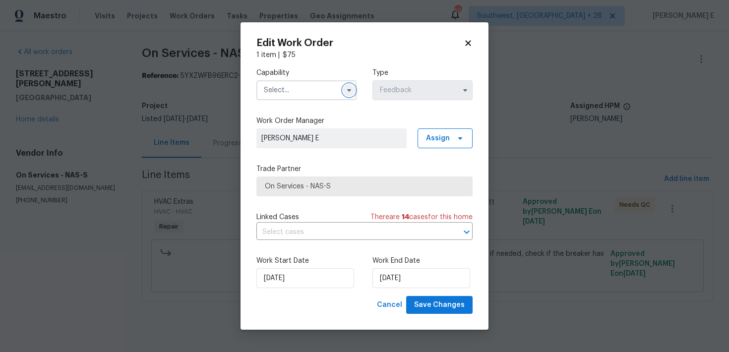
click at [347, 91] on icon "button" at bounding box center [349, 90] width 8 height 8
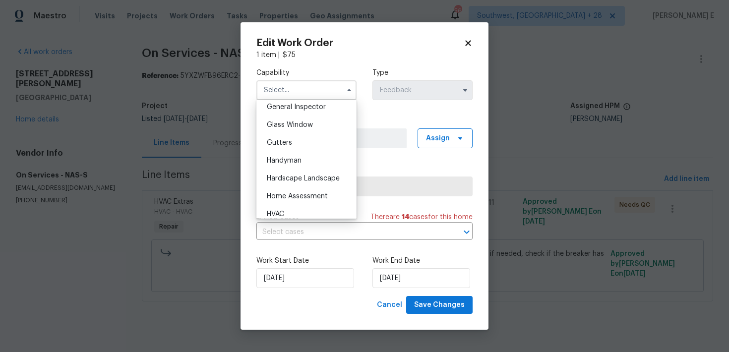
scroll to position [497, 0]
click at [322, 161] on div "Handyman" at bounding box center [306, 160] width 95 height 18
type input "Handyman"
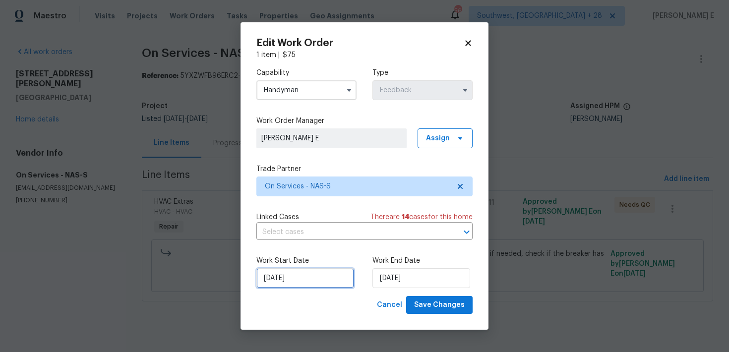
click at [312, 281] on input "[DATE]" at bounding box center [305, 278] width 98 height 20
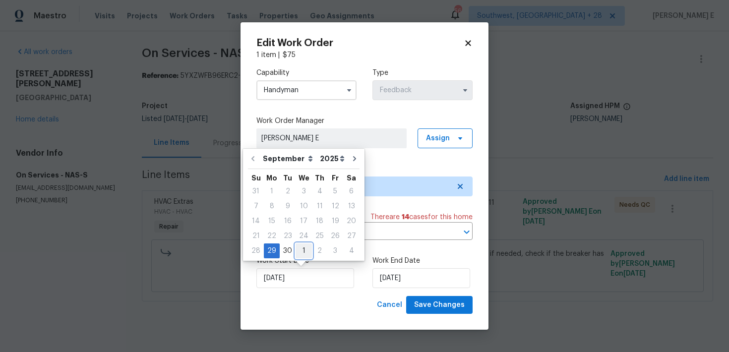
click at [298, 250] on div "1" at bounding box center [304, 251] width 16 height 14
type input "[DATE]"
select select "9"
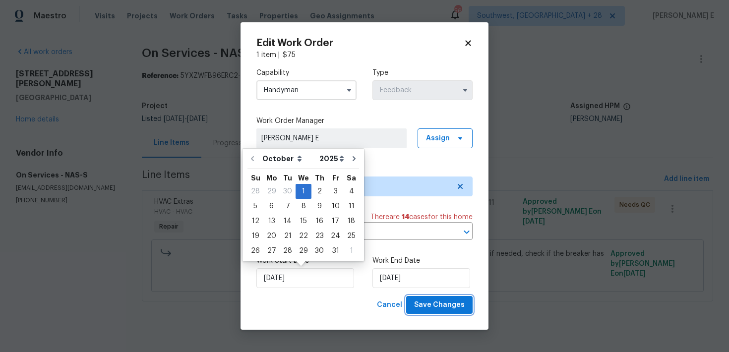
click at [444, 303] on span "Save Changes" at bounding box center [439, 305] width 51 height 12
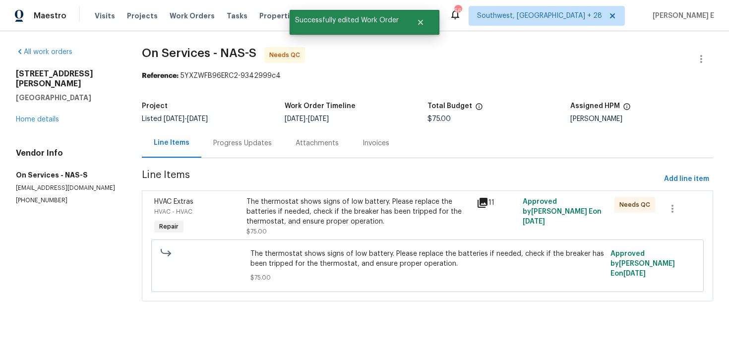
click at [258, 218] on div "The thermostat shows signs of low battery. Please replace the batteries if need…" at bounding box center [359, 212] width 224 height 30
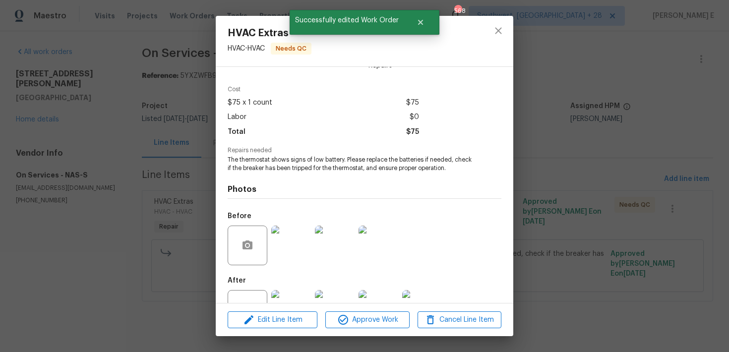
scroll to position [64, 0]
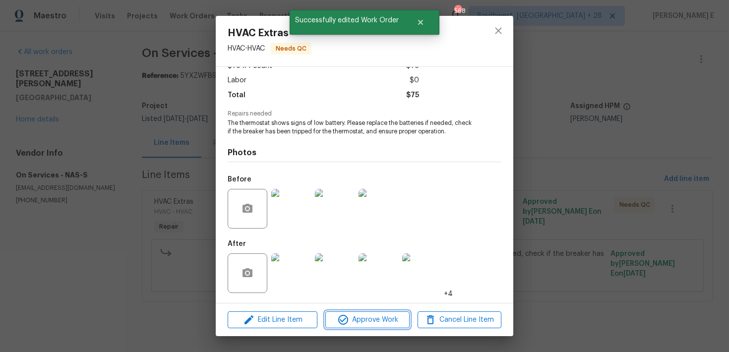
click at [357, 319] on span "Approve Work" at bounding box center [367, 320] width 78 height 12
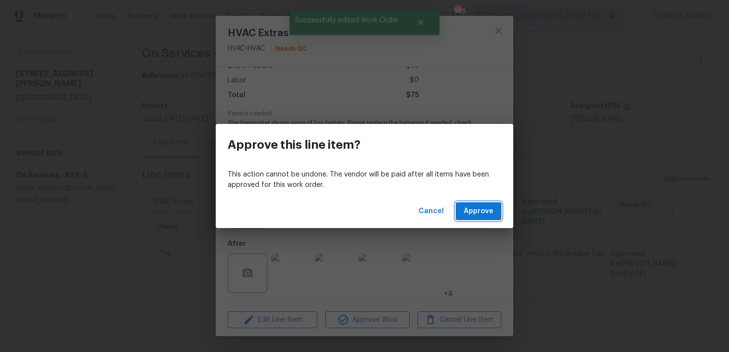
click at [473, 213] on span "Approve" at bounding box center [479, 211] width 30 height 12
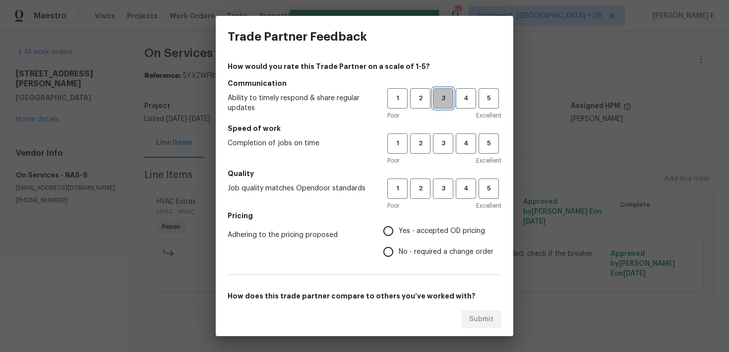
click at [444, 101] on span "3" at bounding box center [443, 98] width 18 height 11
click at [441, 147] on span "3" at bounding box center [443, 143] width 18 height 11
click at [439, 188] on span "3" at bounding box center [443, 188] width 18 height 11
click at [394, 227] on input "Yes - accepted OD pricing" at bounding box center [388, 231] width 21 height 21
radio input "true"
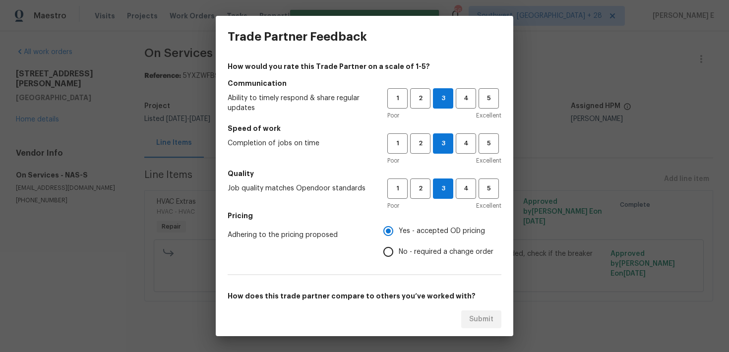
scroll to position [151, 0]
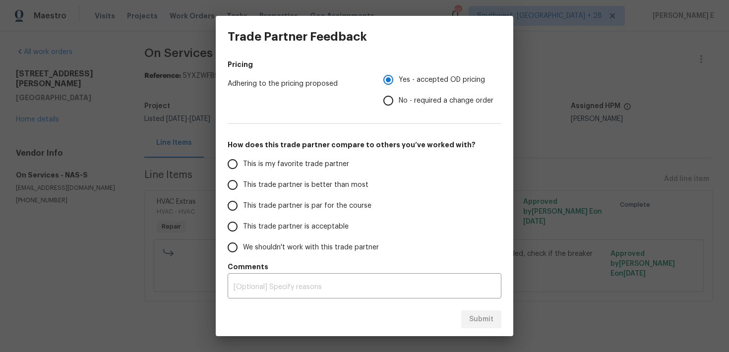
click at [313, 203] on span "This trade partner is par for the course" at bounding box center [307, 206] width 128 height 10
click at [243, 203] on input "This trade partner is par for the course" at bounding box center [232, 205] width 21 height 21
click at [469, 319] on button "Submit" at bounding box center [481, 320] width 40 height 18
radio input "true"
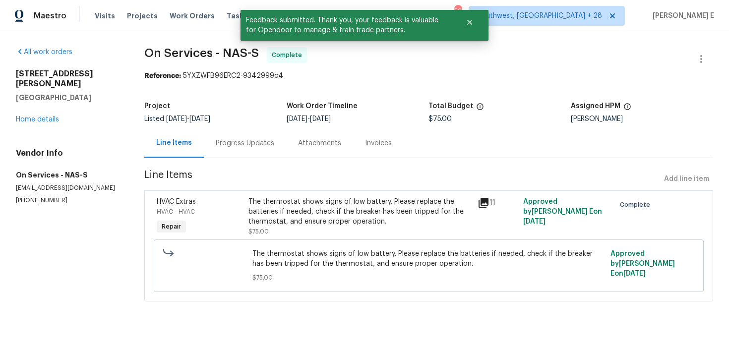
click at [267, 151] on div "Progress Updates" at bounding box center [245, 142] width 82 height 29
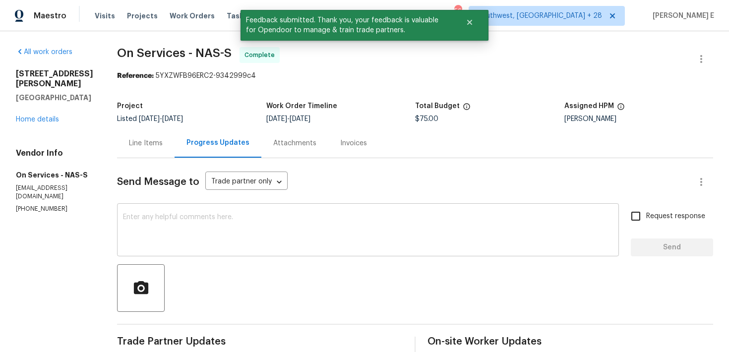
click at [264, 253] on div "x ​" at bounding box center [368, 231] width 502 height 51
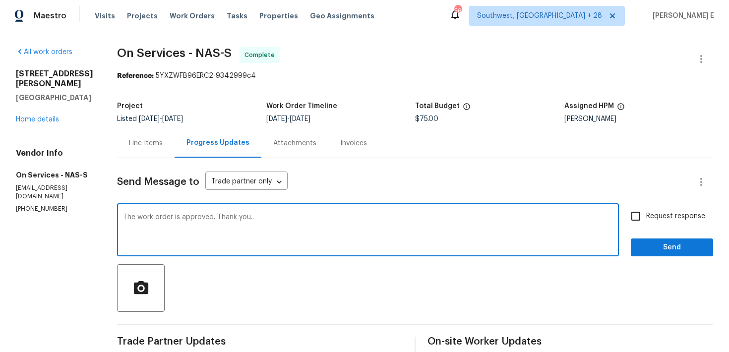
type textarea "The work order is approved. Thank you.."
click at [667, 240] on button "Send" at bounding box center [672, 248] width 82 height 18
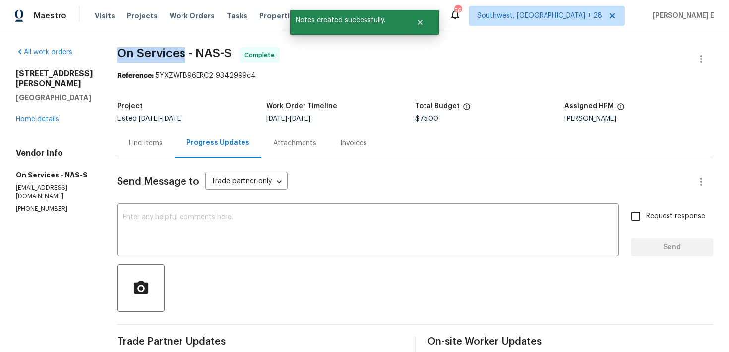
drag, startPoint x: 111, startPoint y: 51, endPoint x: 179, endPoint y: 54, distance: 68.0
copy span "On Services"
click at [29, 117] on link "Home details" at bounding box center [37, 119] width 43 height 7
